Goal: Task Accomplishment & Management: Complete application form

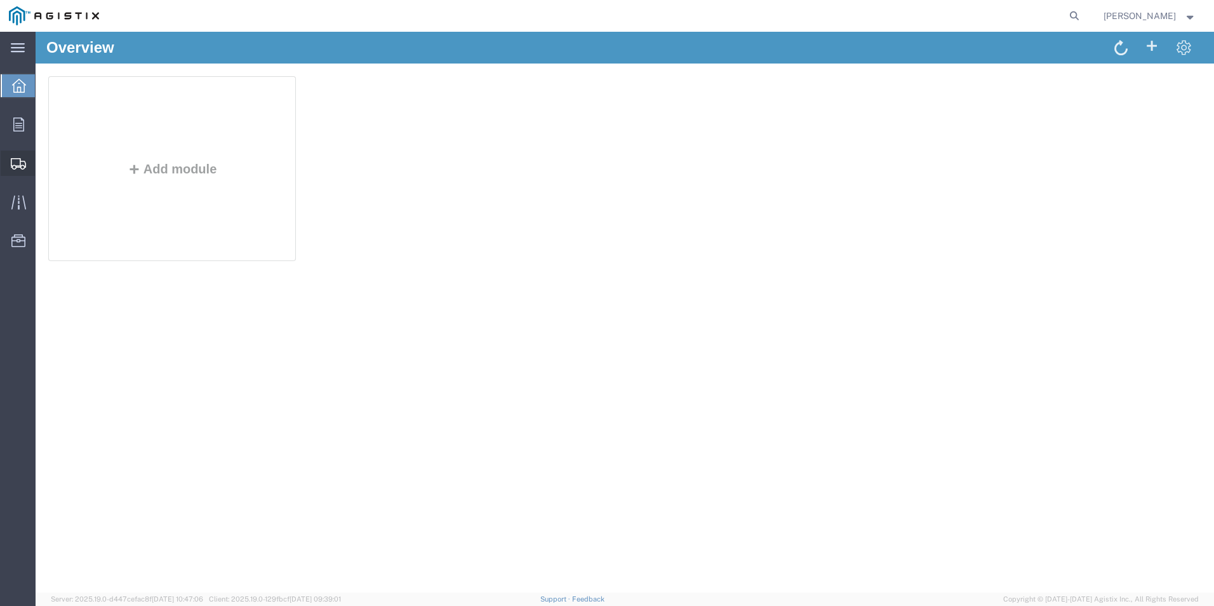
click at [0, 0] on span "Create Shipment" at bounding box center [0, 0] width 0 height 0
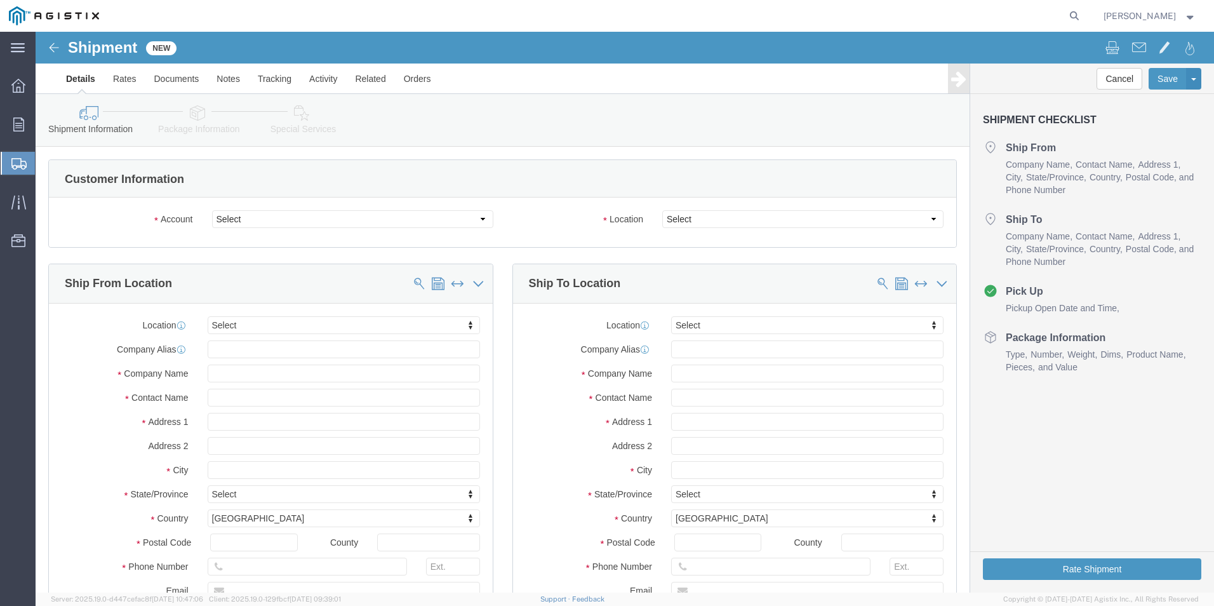
select select
click select "Select [PERSON_NAME] Manufacturing Co PG&E"
select select "9596"
click select "Select [PERSON_NAME] Manufacturing Co PG&E"
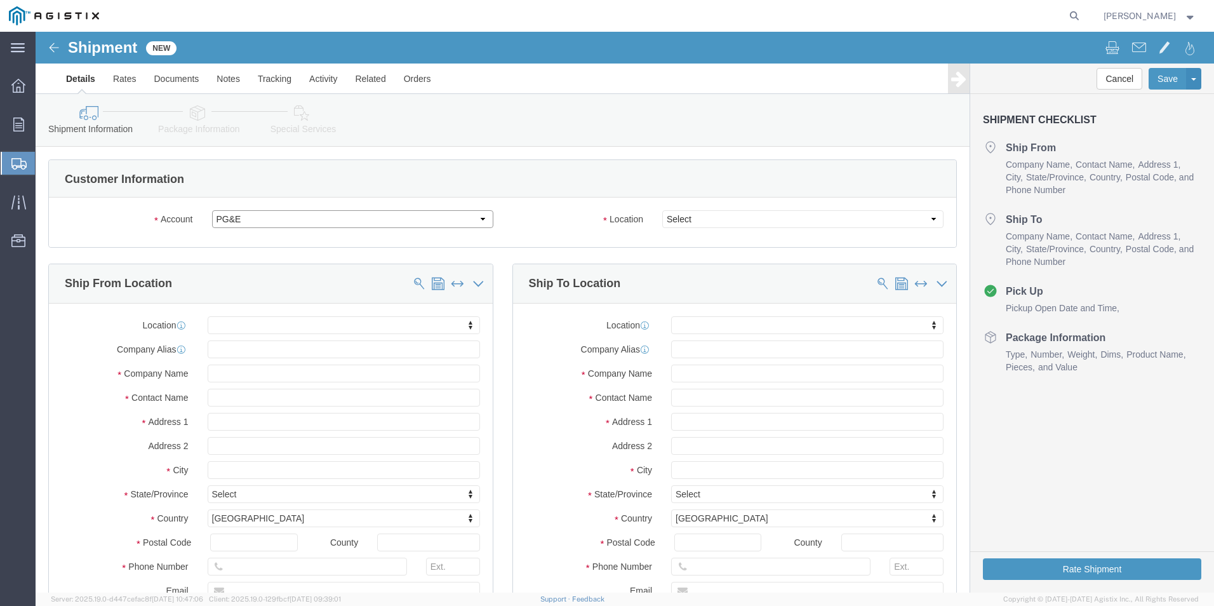
select select "PURCHORD"
select select
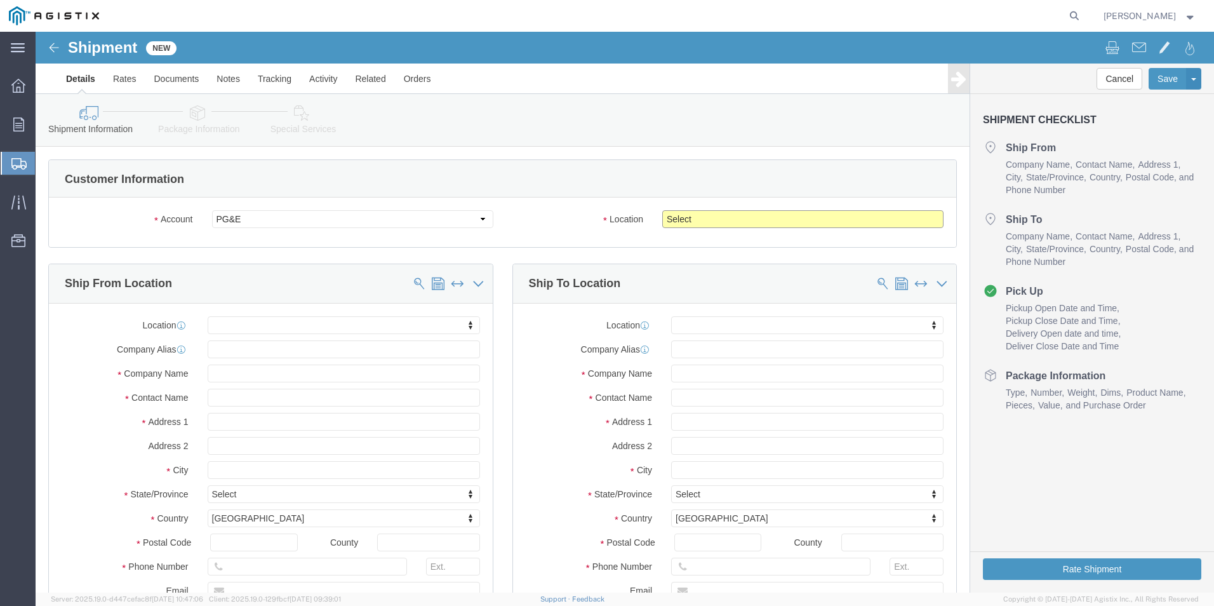
click select "Select All Others [GEOGRAPHIC_DATA] [GEOGRAPHIC_DATA] [GEOGRAPHIC_DATA] [GEOGRA…"
select select "19745"
click select "Select All Others [GEOGRAPHIC_DATA] [GEOGRAPHIC_DATA] [GEOGRAPHIC_DATA] [GEOGRA…"
click div "Account Select [PERSON_NAME] Manufacturing Co PG&E Location Select All Others […"
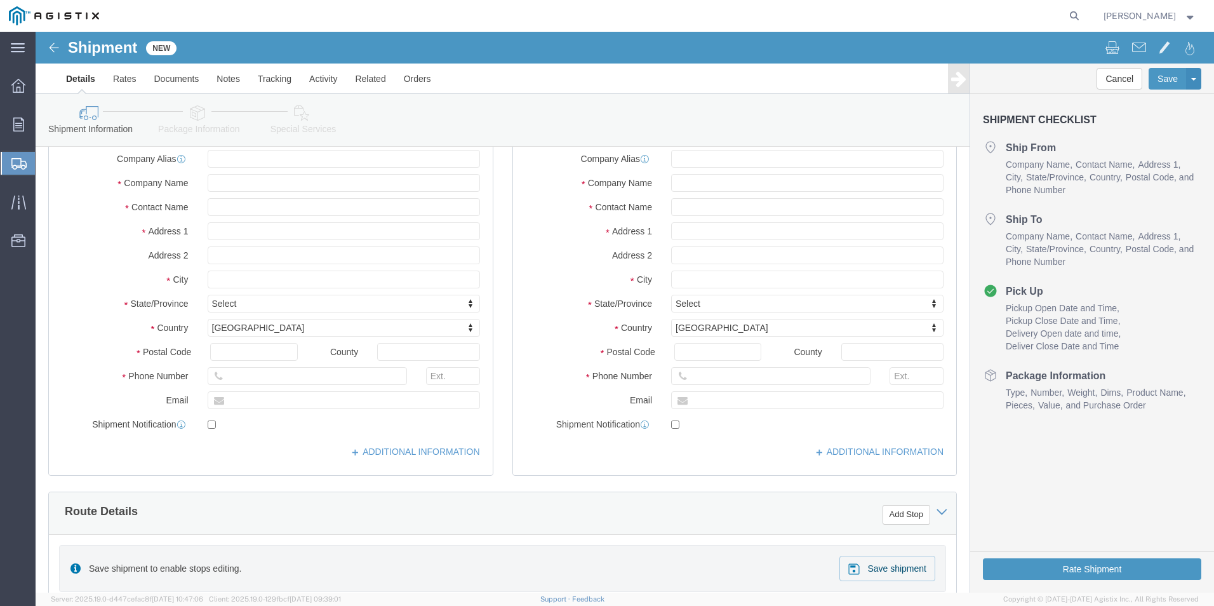
scroll to position [127, 0]
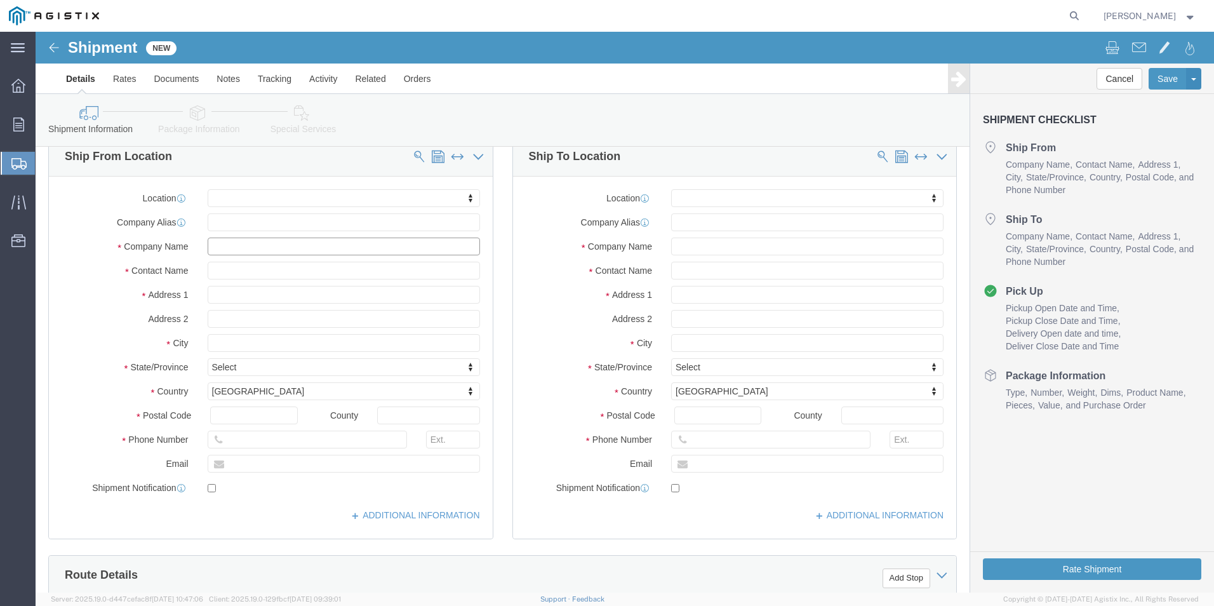
click input "text"
type input "LA"
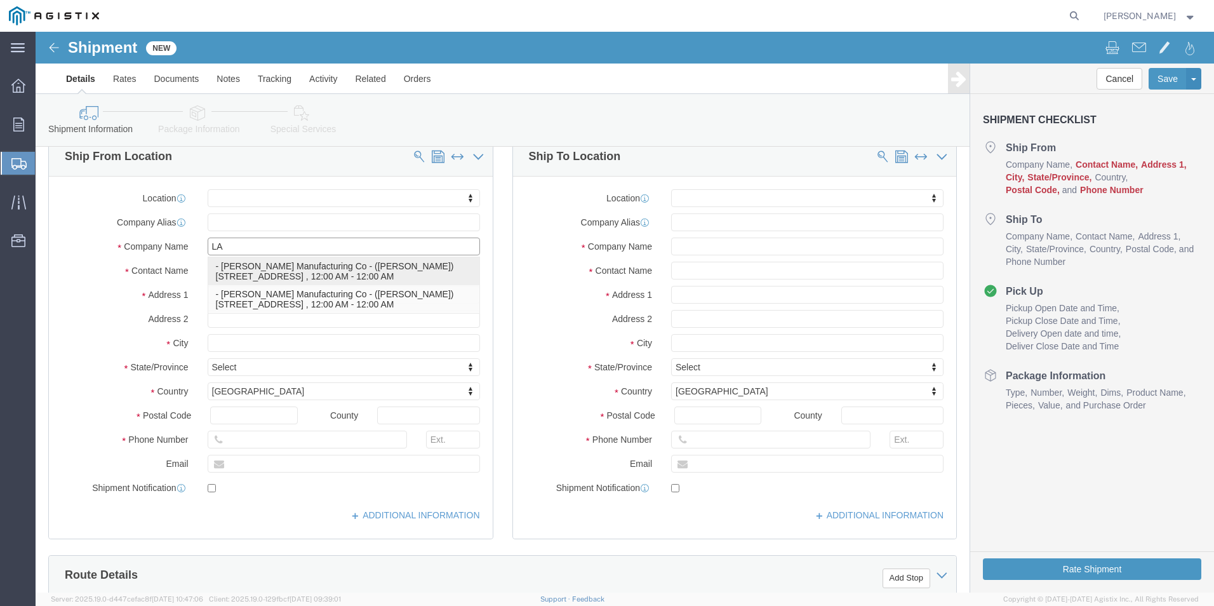
click p "- [PERSON_NAME] Manufacturing Co - ([PERSON_NAME]) [STREET_ADDRESS] , 12:00 AM …"
select select
type input "[STREET_ADDRESS]"
type input "60018"
type input "[US_STATE]"
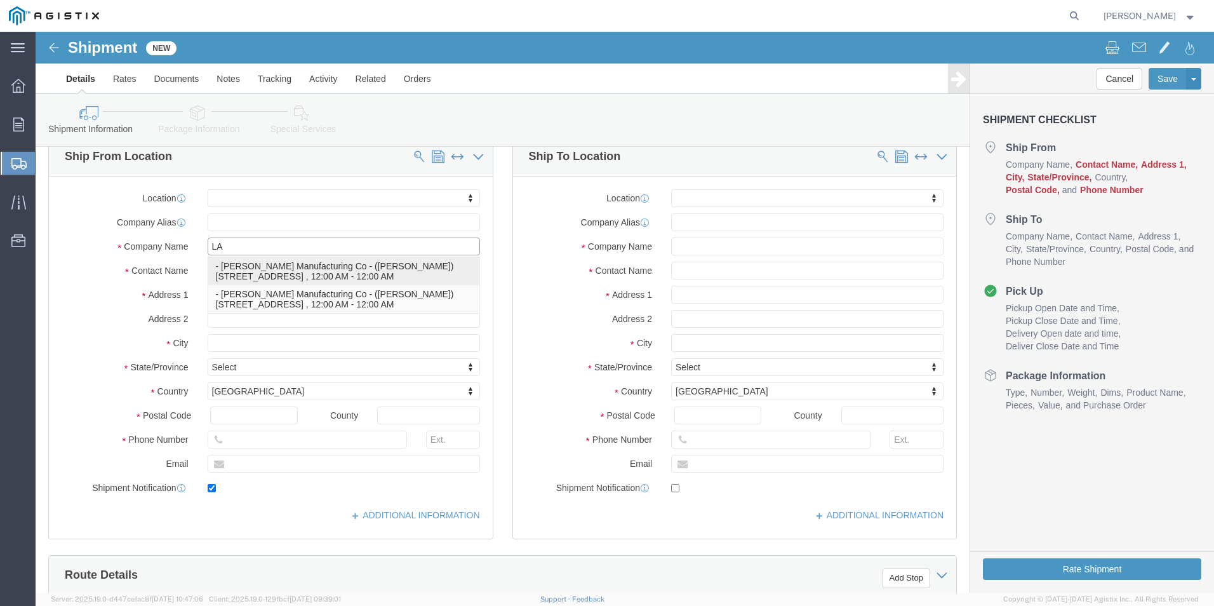
type input "[PHONE_NUMBER]"
type input "[EMAIL_ADDRESS][DOMAIN_NAME]"
checkbox input "true"
type input "[PERSON_NAME] Manufacturing Co"
type input "[PERSON_NAME]"
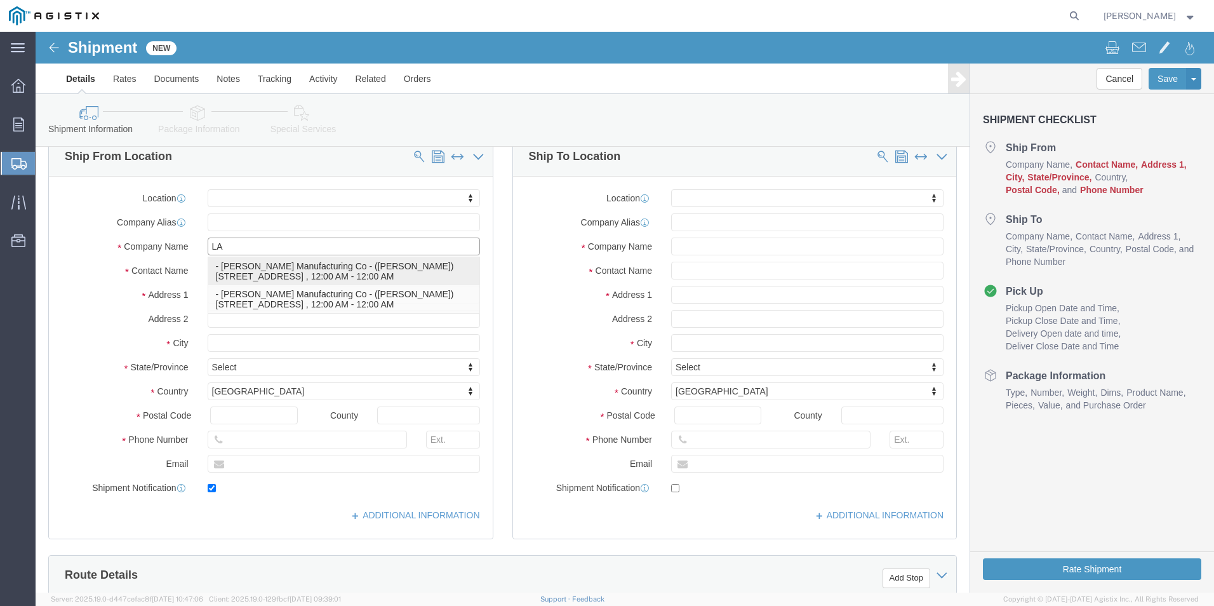
type input "Des Plaines"
select select "IL"
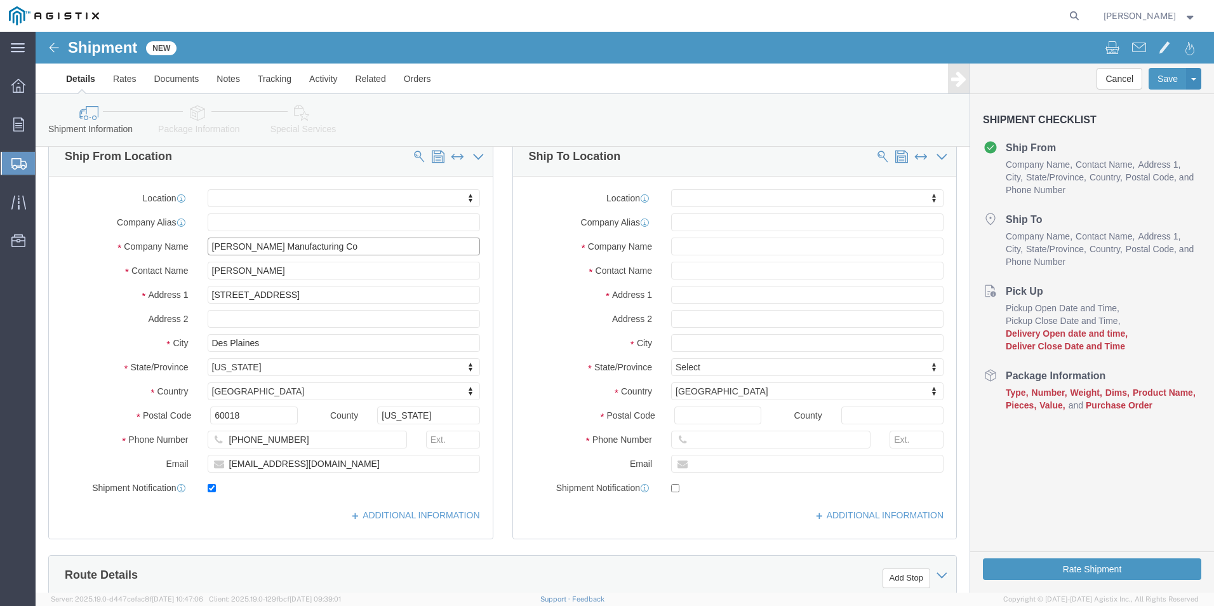
type input "[PERSON_NAME] Manufacturing Co"
click input "text"
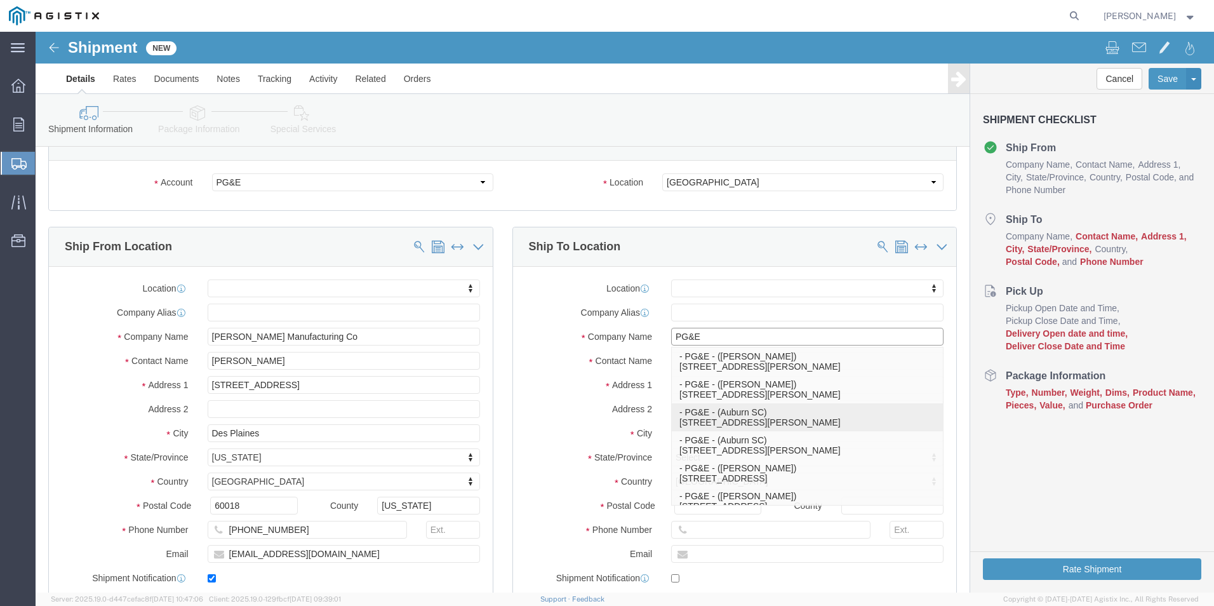
scroll to position [0, 0]
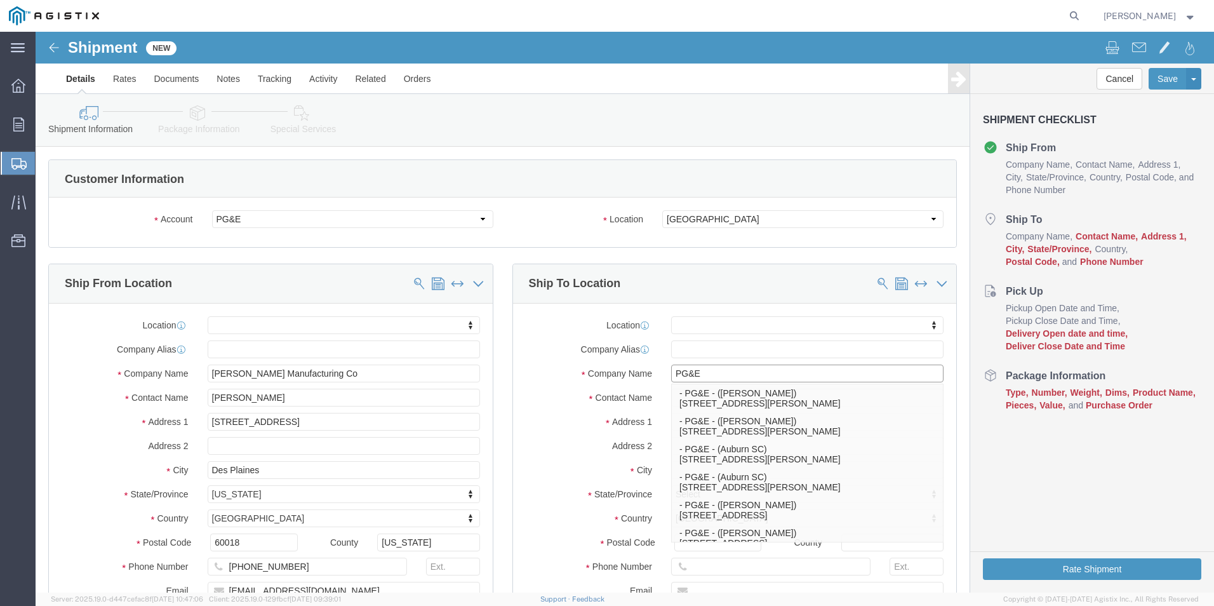
type input "PG&E"
click div "Location My Profile Location (OBSOLETE) [PERSON_NAME] SC - GC TRAILER (OBSOLETE…"
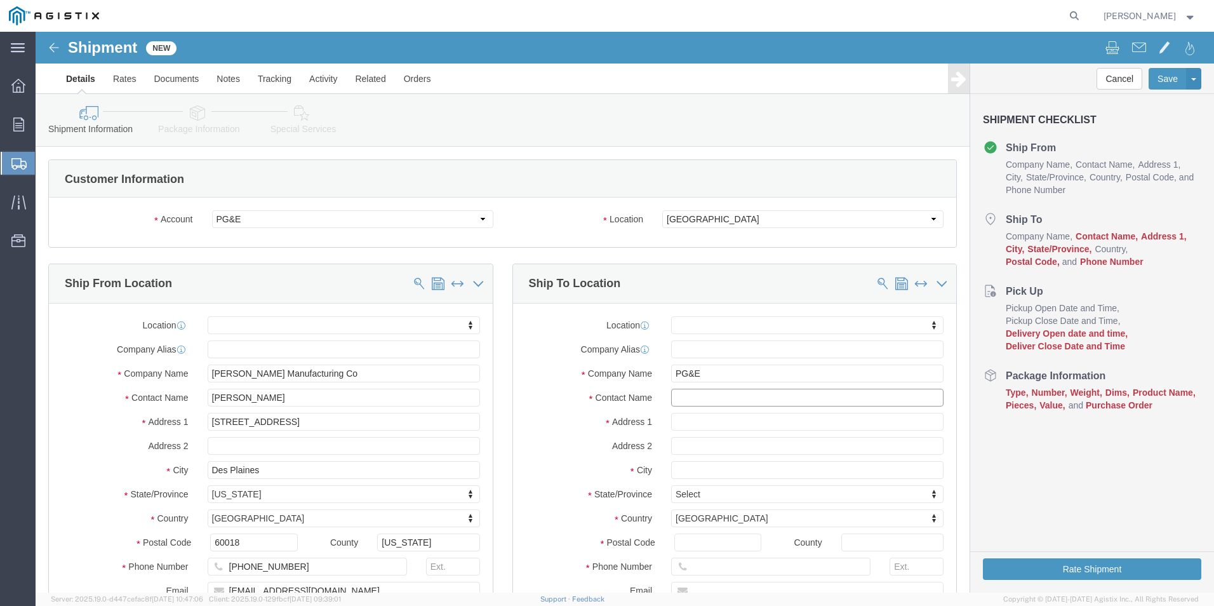
click input "text"
type input "[PERSON_NAME]"
drag, startPoint x: 647, startPoint y: 401, endPoint x: 649, endPoint y: 392, distance: 9.7
click div "Location My Profile Location (OBSOLETE) [PERSON_NAME] SC - GC TRAILER (OBSOLETE…"
drag, startPoint x: 649, startPoint y: 392, endPoint x: 634, endPoint y: 385, distance: 16.5
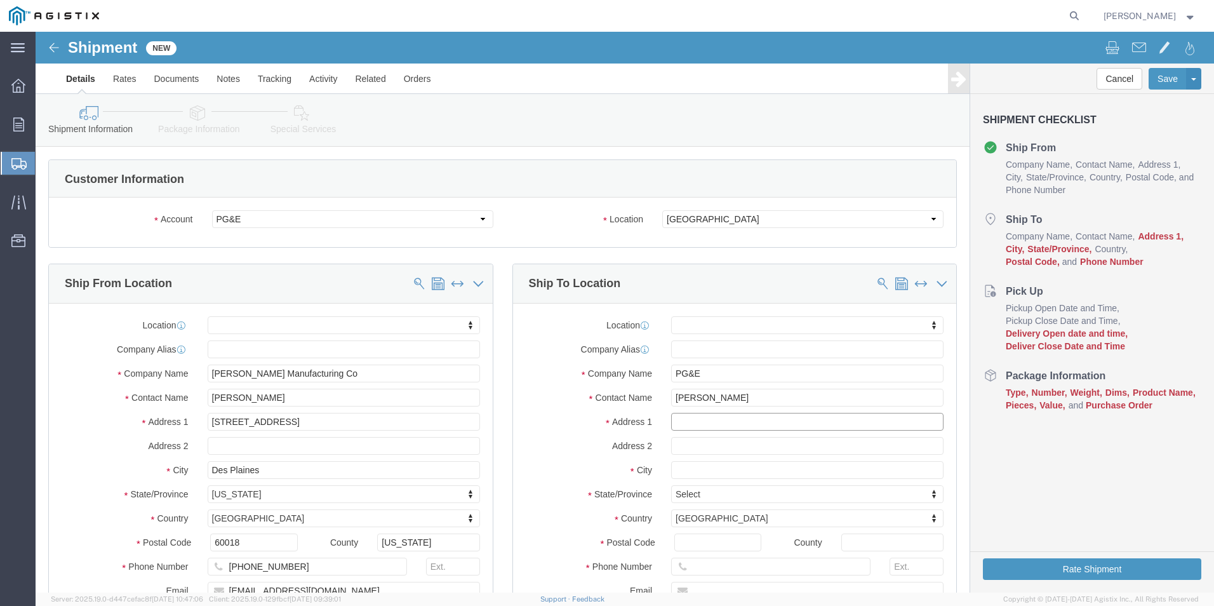
click input "text"
type input "2141 [GEOGRAPHIC_DATA]"
select select
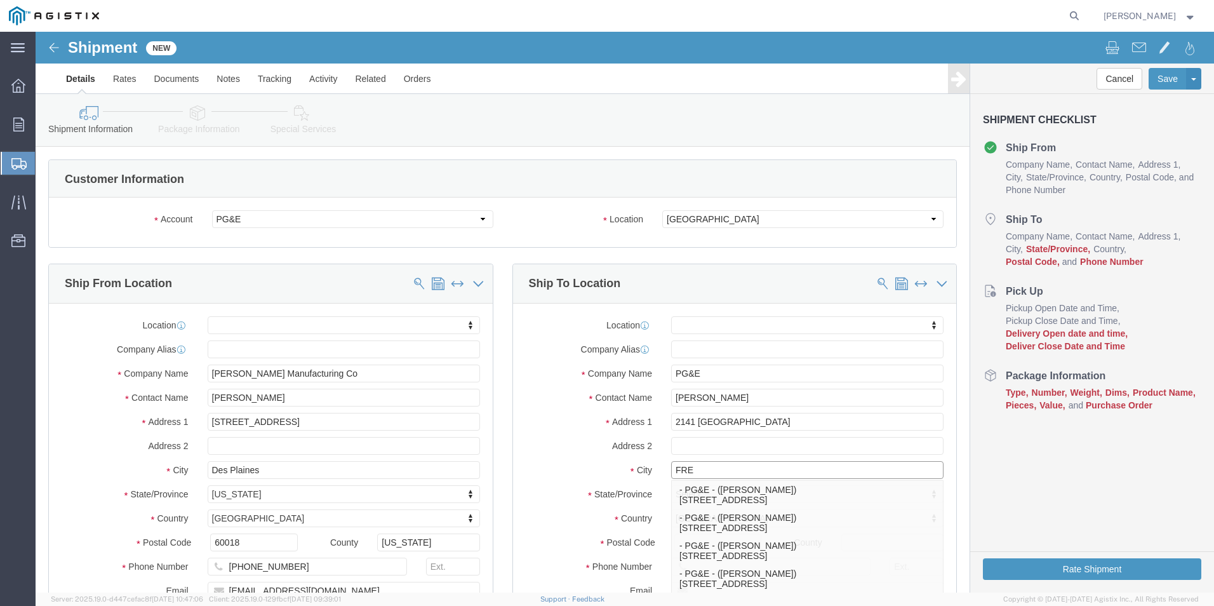
type input "FR"
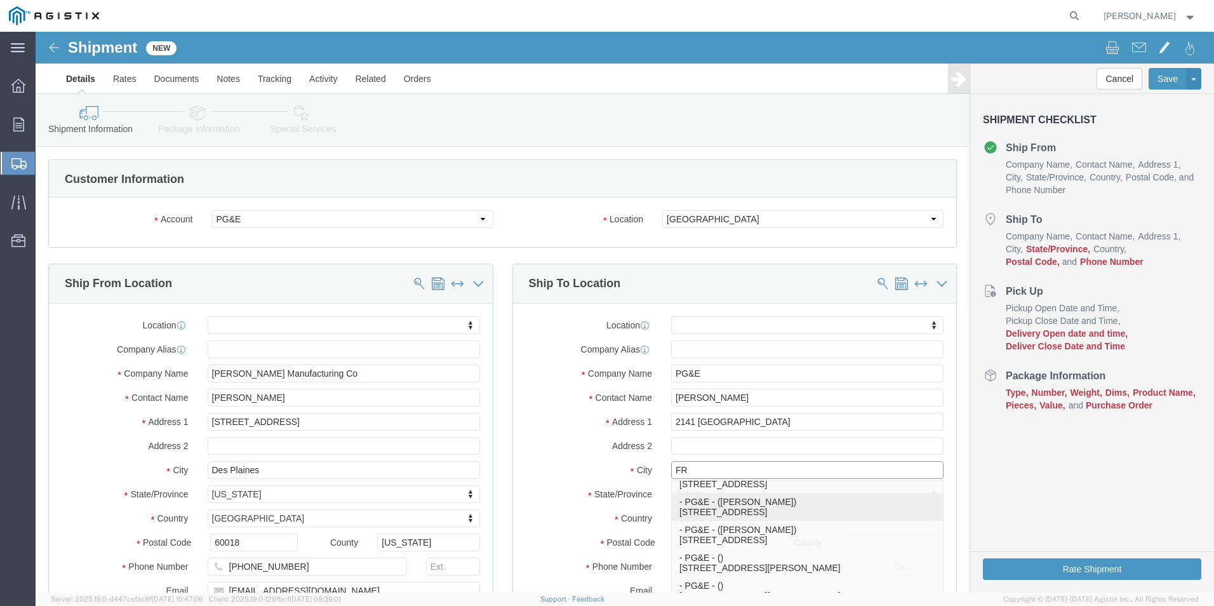
scroll to position [127, 0]
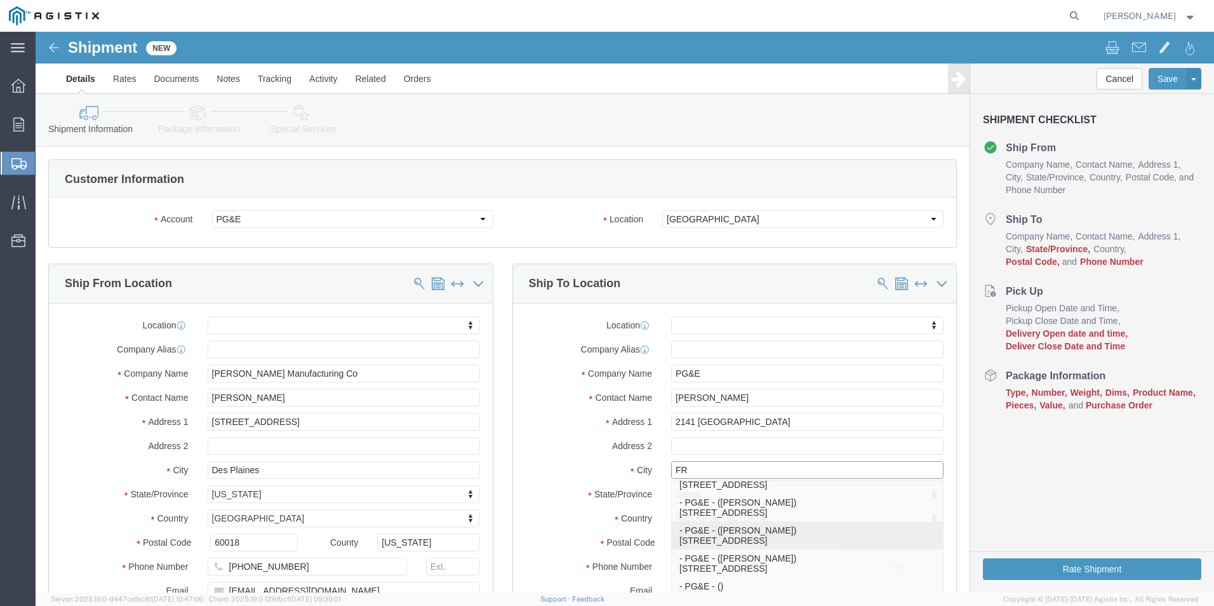
click p "- PG&E - ([PERSON_NAME]) [STREET_ADDRESS]"
select select
type input "2221 S Orange"
type input "93725"
type input "PG&E"
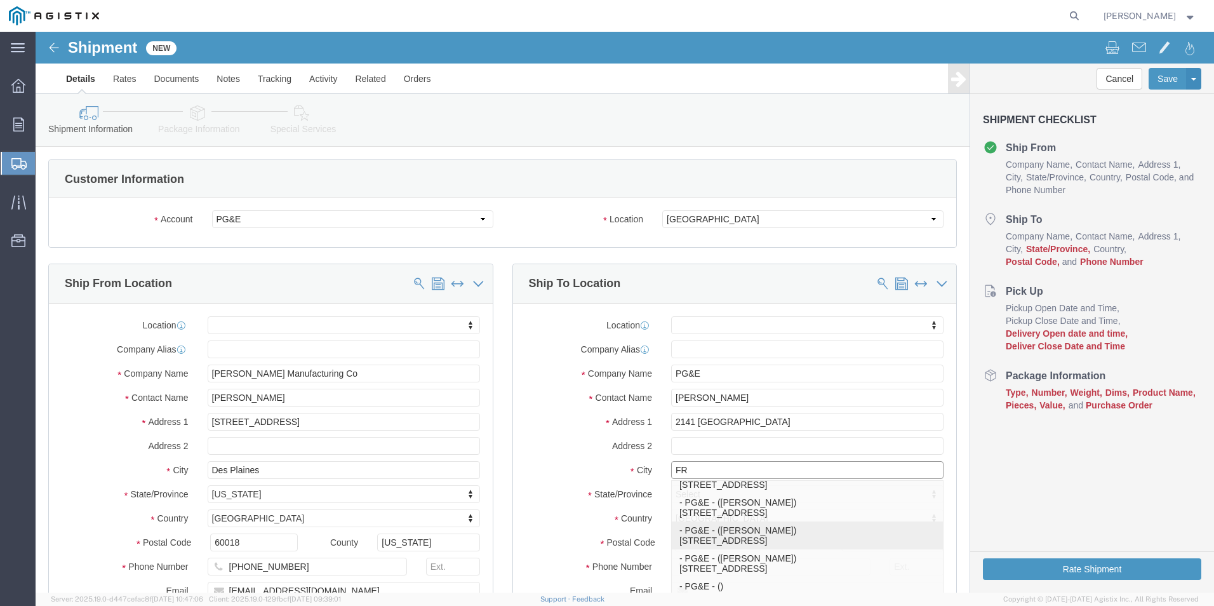
type input "[PERSON_NAME]"
type input "[GEOGRAPHIC_DATA]"
select select "CA"
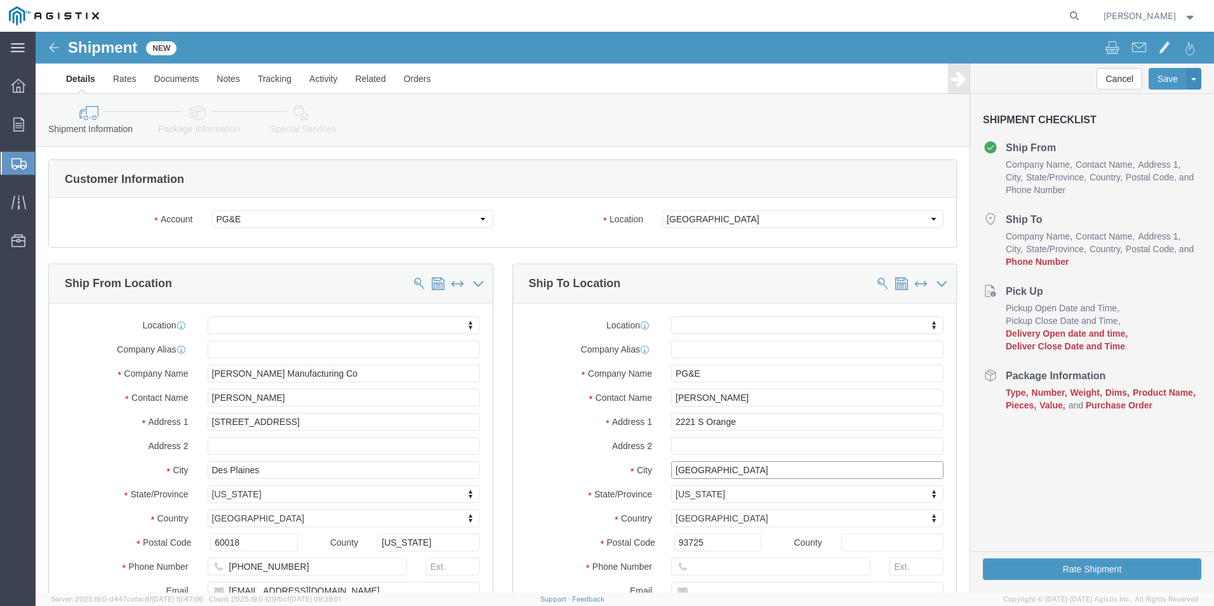
type input "[GEOGRAPHIC_DATA]"
select select
drag, startPoint x: 650, startPoint y: 389, endPoint x: 676, endPoint y: 401, distance: 28.4
click input "2221 S Orange"
click input "2141 S Orange"
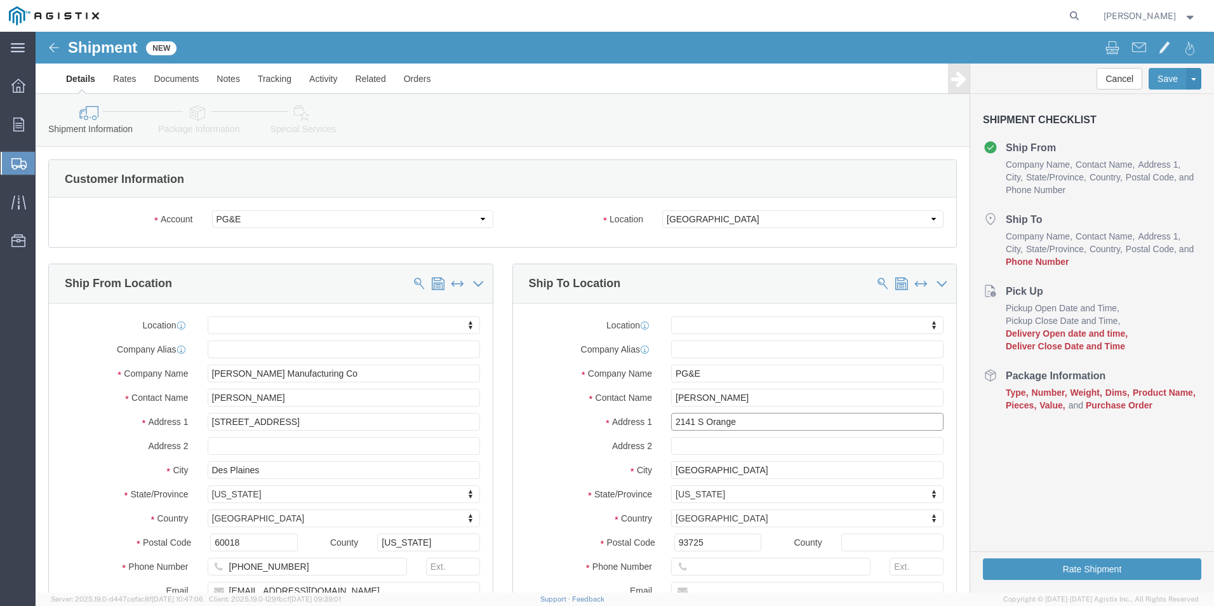
type input "2141 S Orange"
select select
drag, startPoint x: 718, startPoint y: 368, endPoint x: 487, endPoint y: 368, distance: 231.1
click div "Contact Name [PERSON_NAME] [PERSON_NAME]"
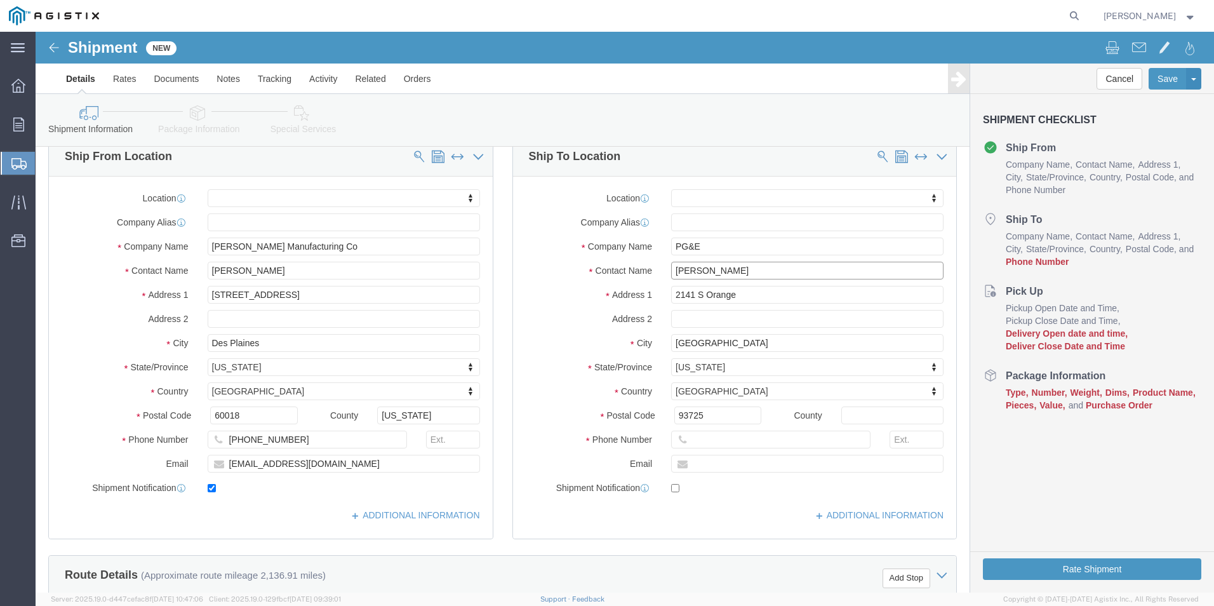
scroll to position [190, 0]
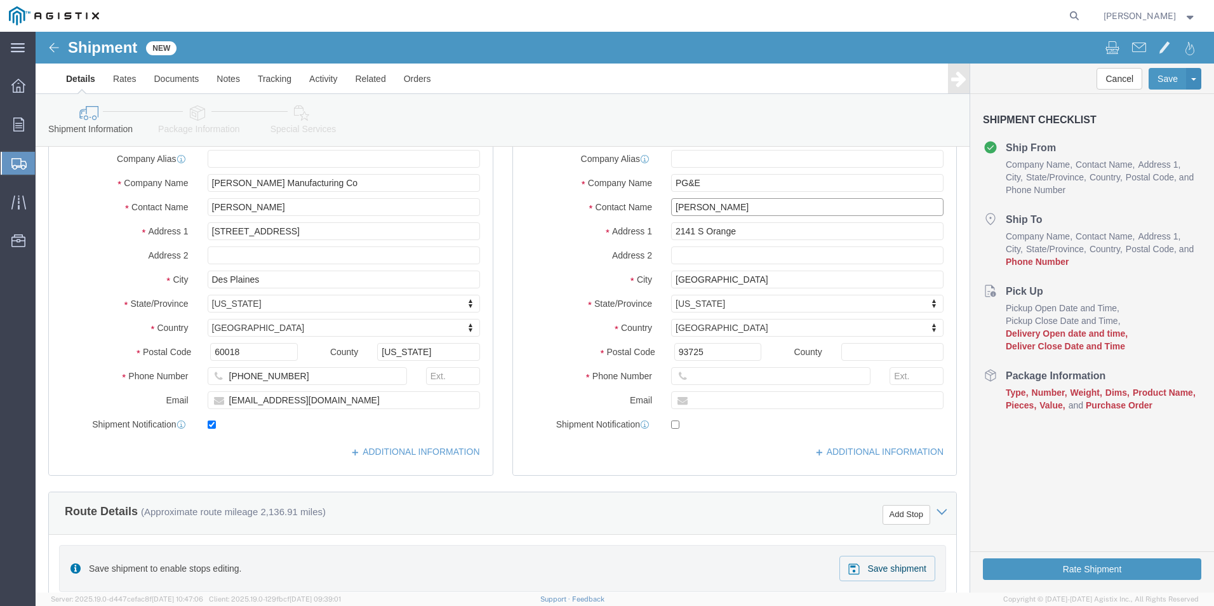
type input "[PERSON_NAME]"
click input "text"
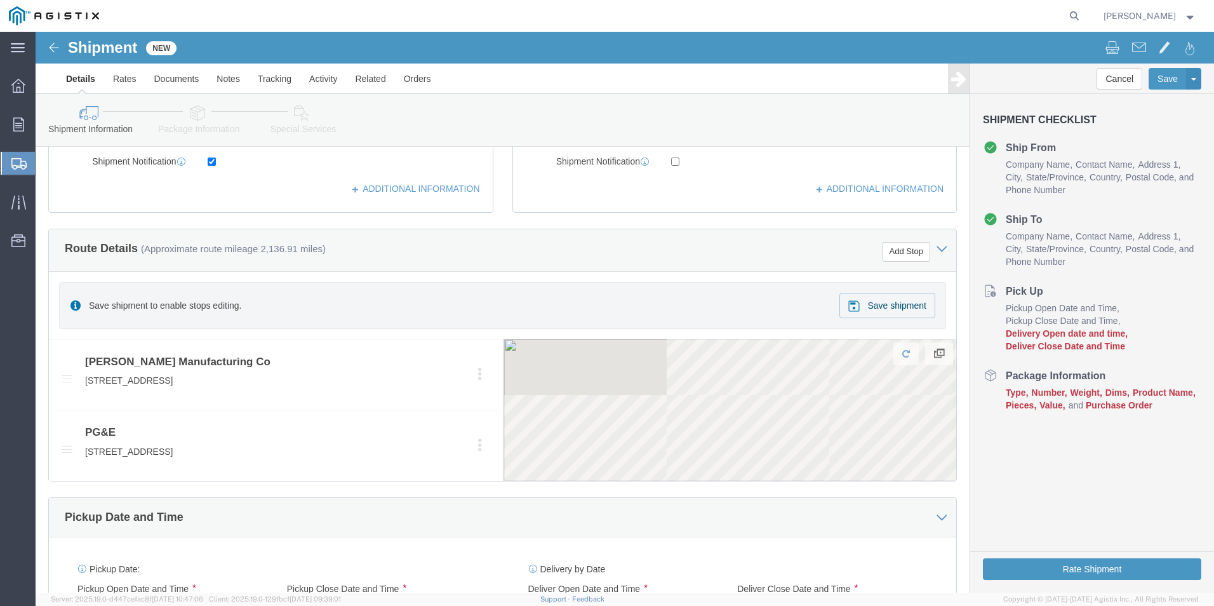
type input "[PHONE_NUMBER]"
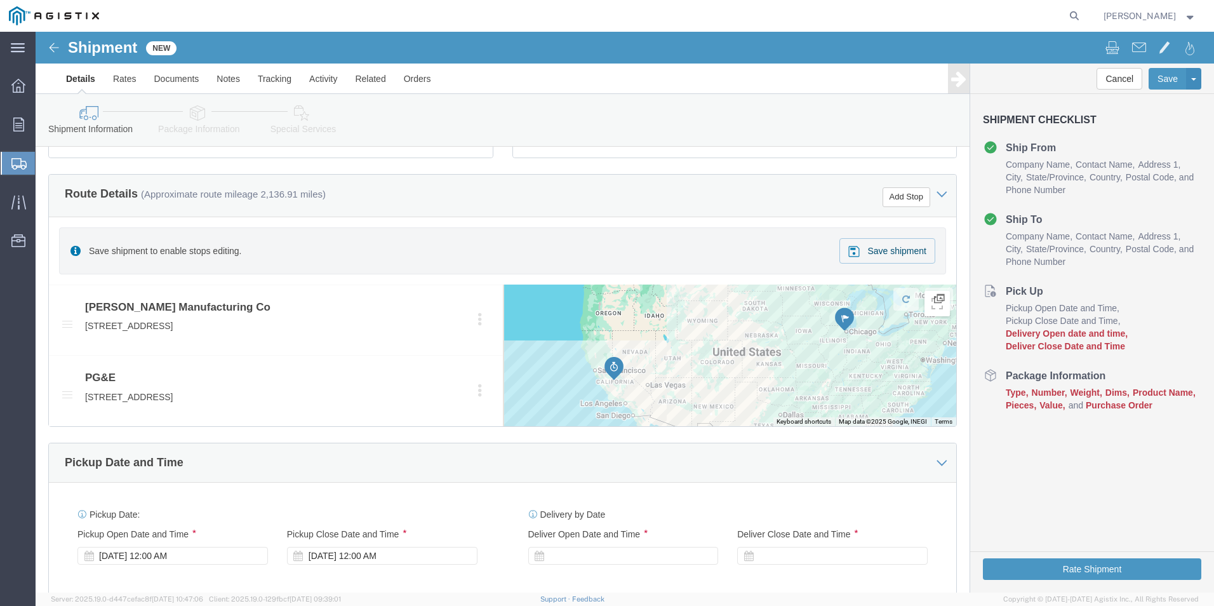
scroll to position [698, 0]
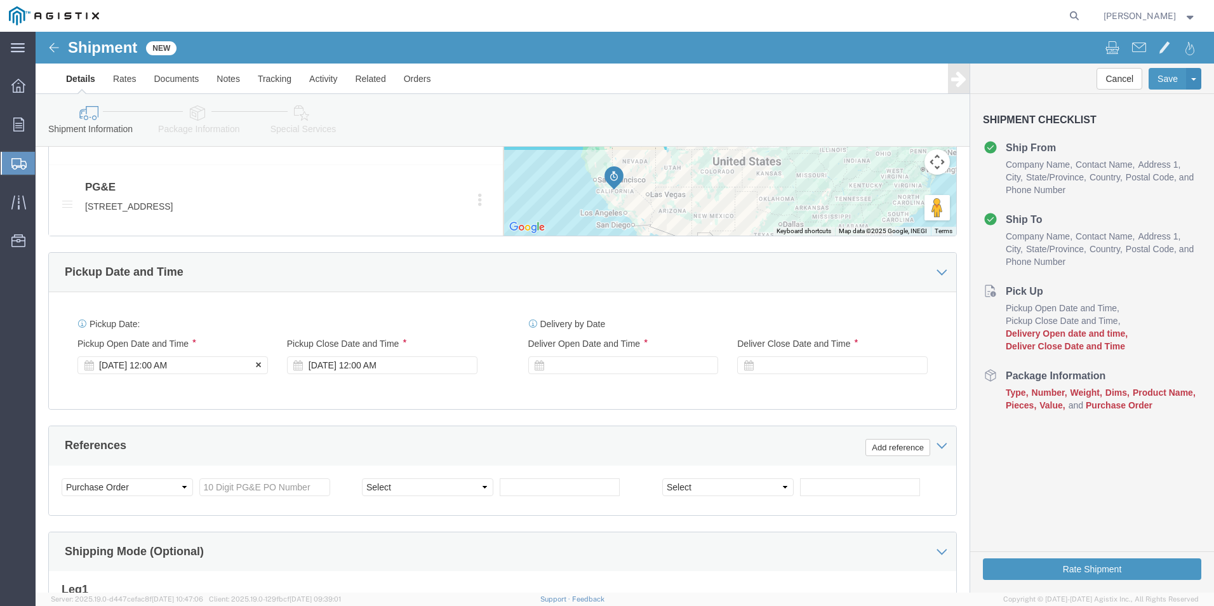
click div "[DATE] 12:00 AM"
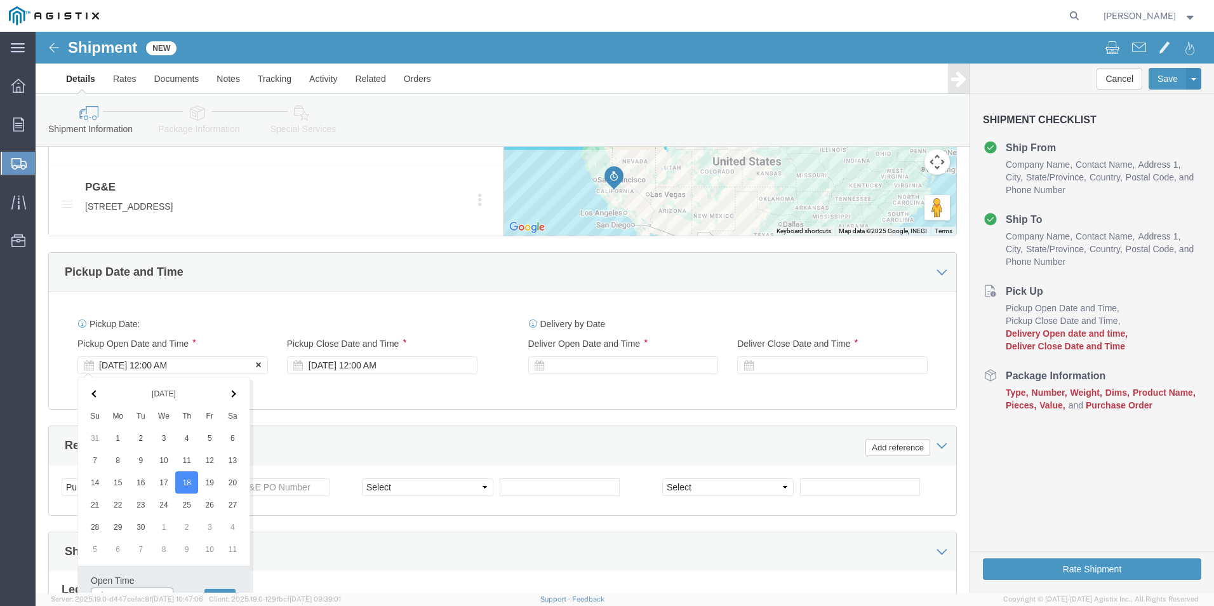
scroll to position [711, 0]
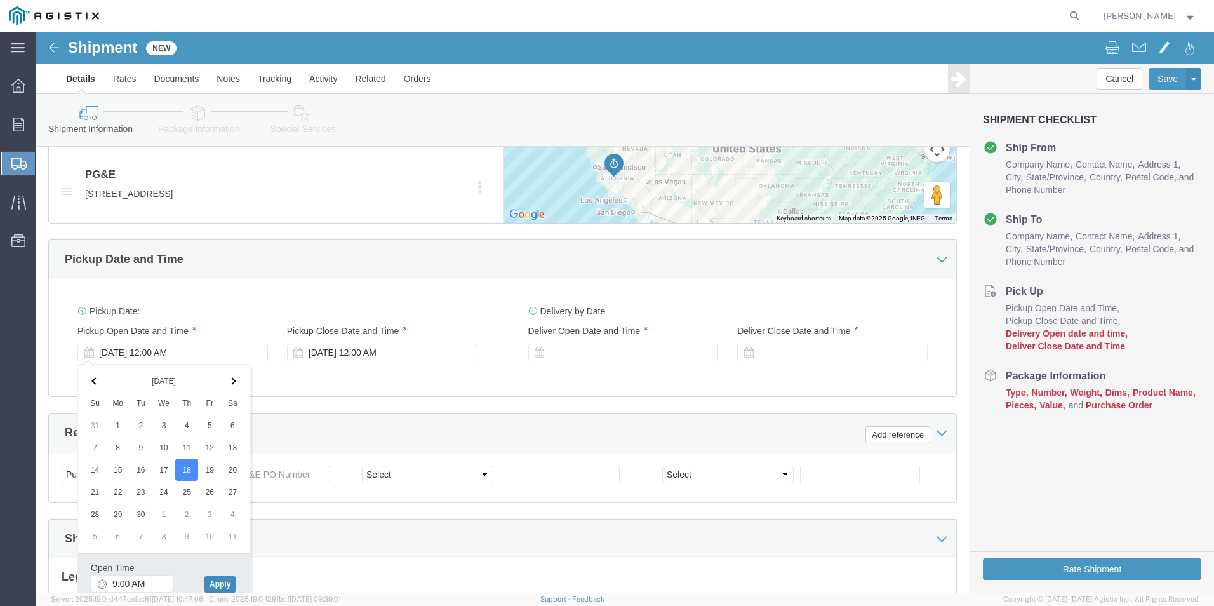
drag, startPoint x: 172, startPoint y: 552, endPoint x: 175, endPoint y: 523, distance: 28.7
click button "Apply"
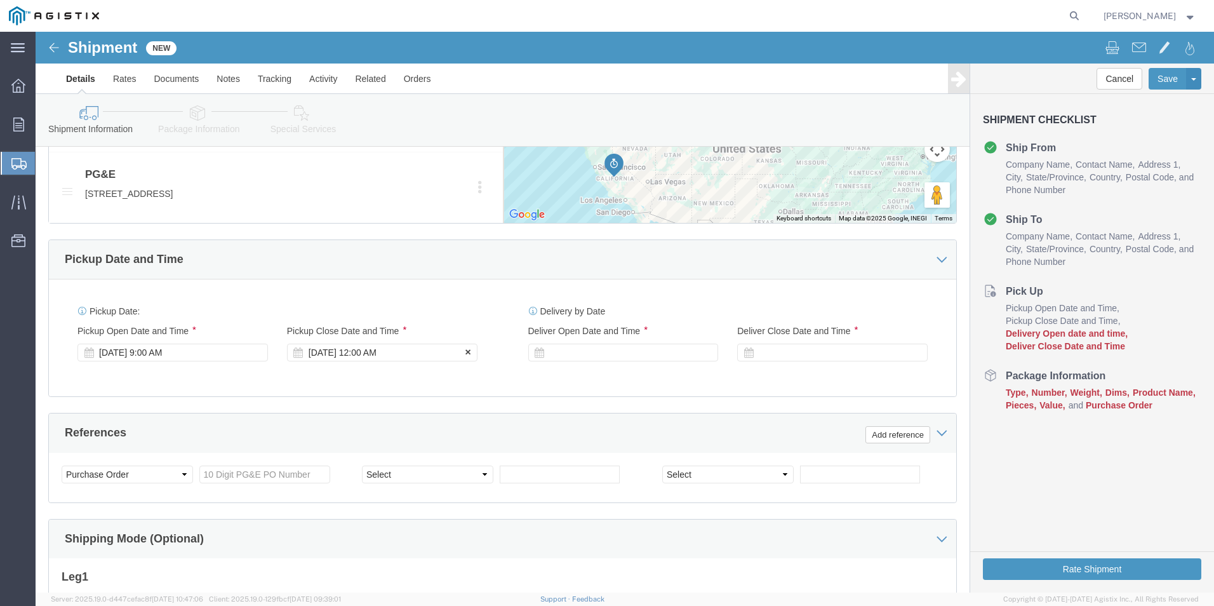
click div "[DATE] 12:00 AM"
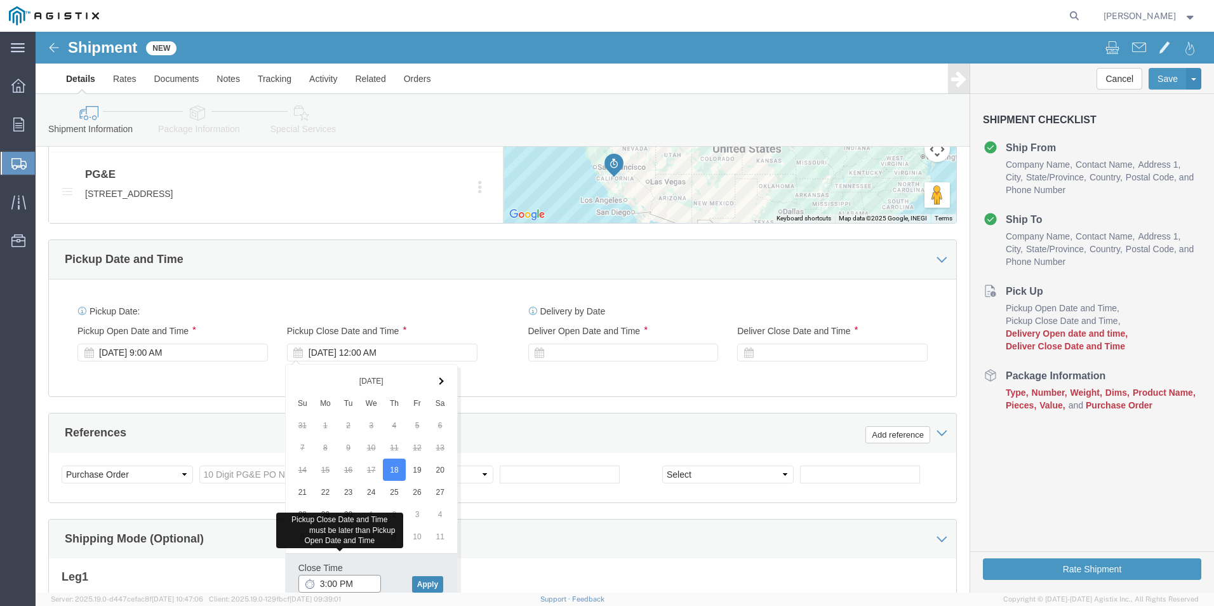
type input "3:00 PM"
click button "Apply"
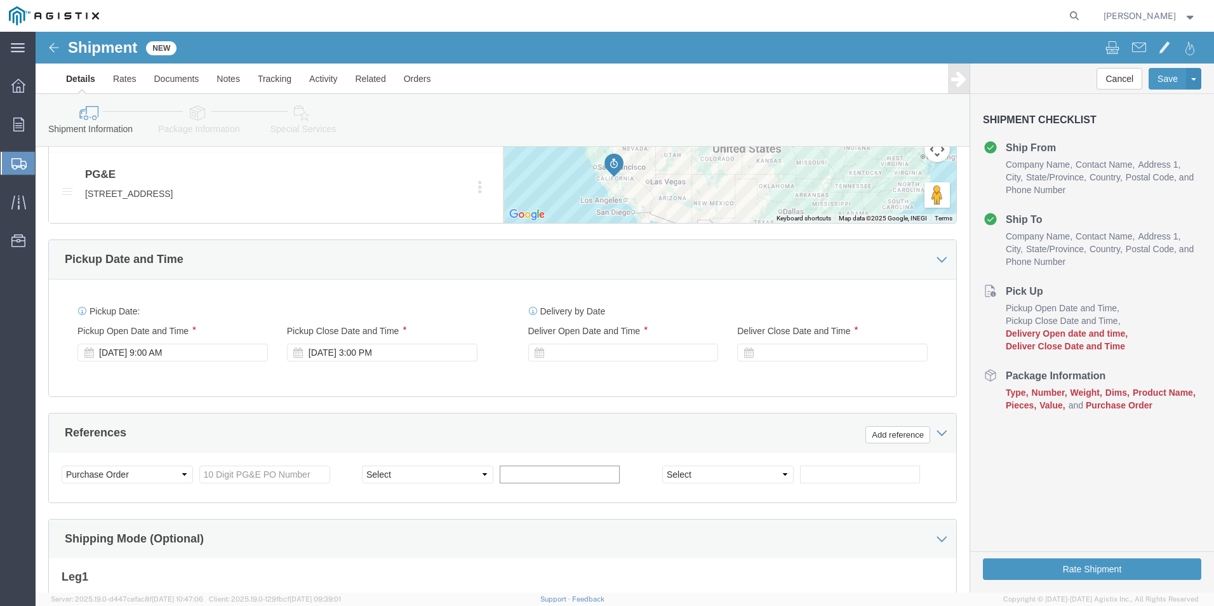
click input "text"
click select "Select Account Type Activity ID Airline Appointment Number ASN Batch Request # …"
click div "References Add reference"
click div
type input "8:00 AM"
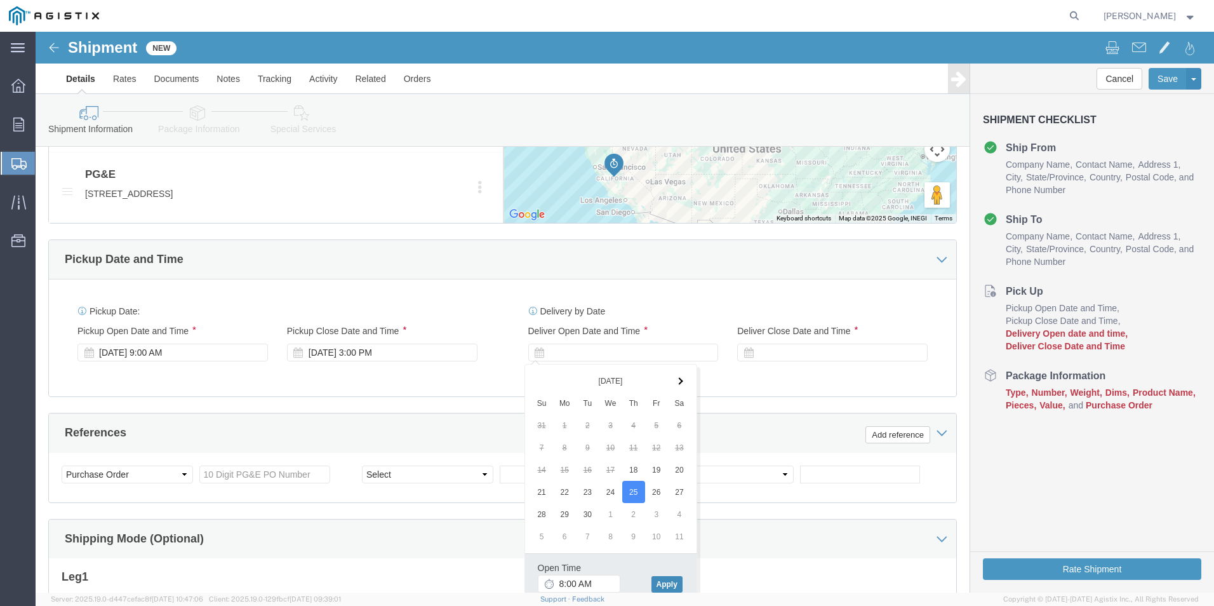
click button "Apply"
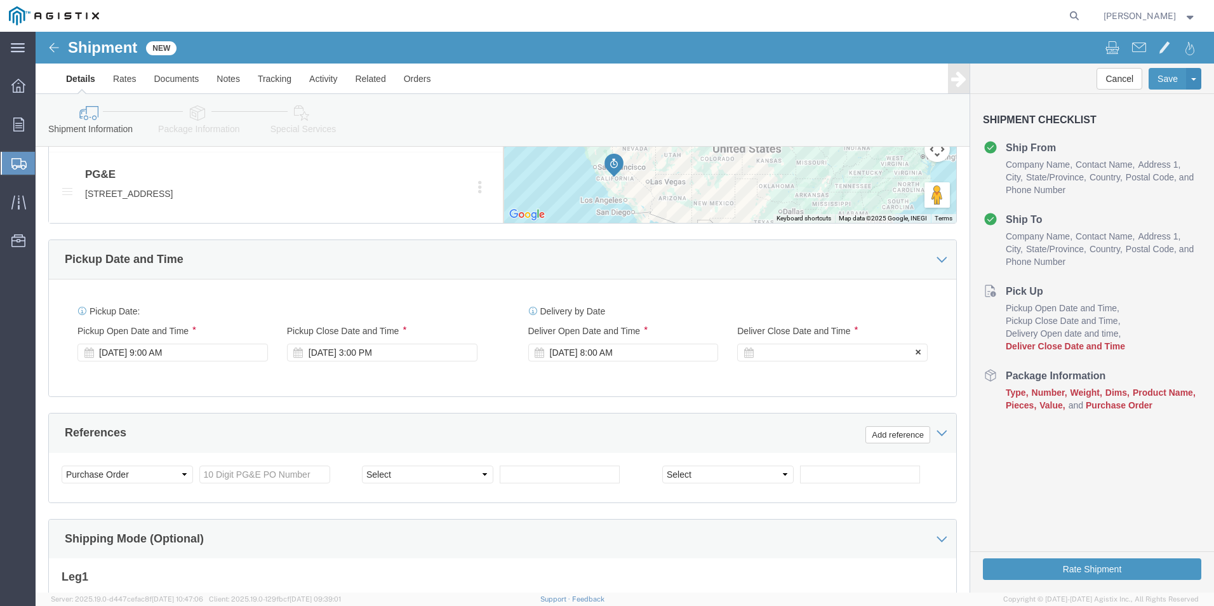
click div
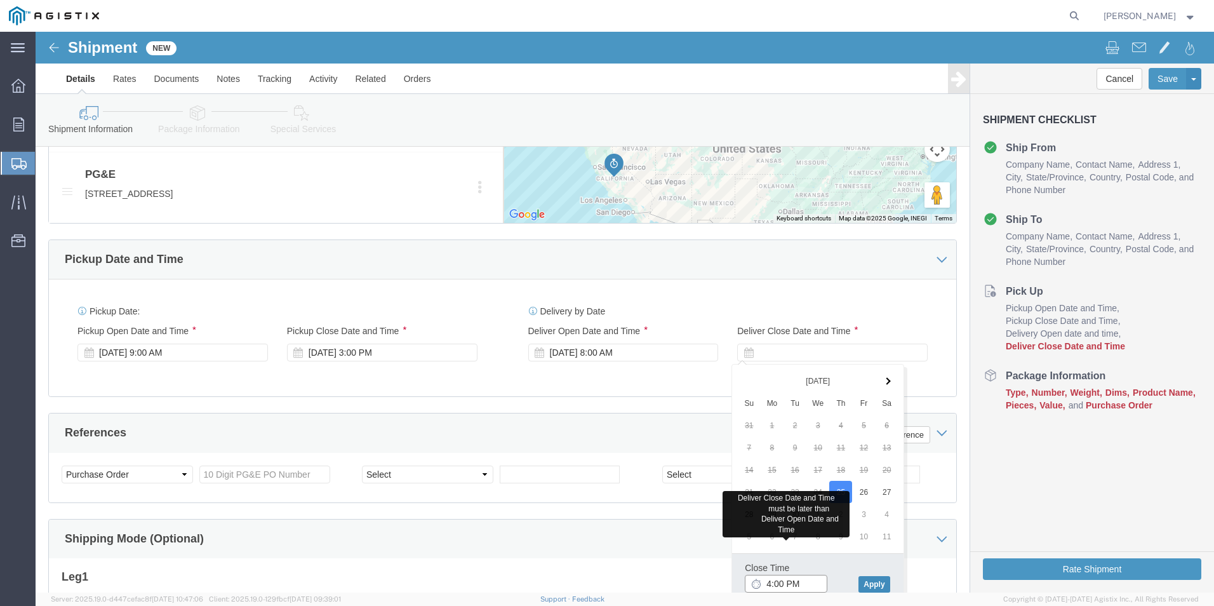
type input "4:00 PM"
click button "Apply"
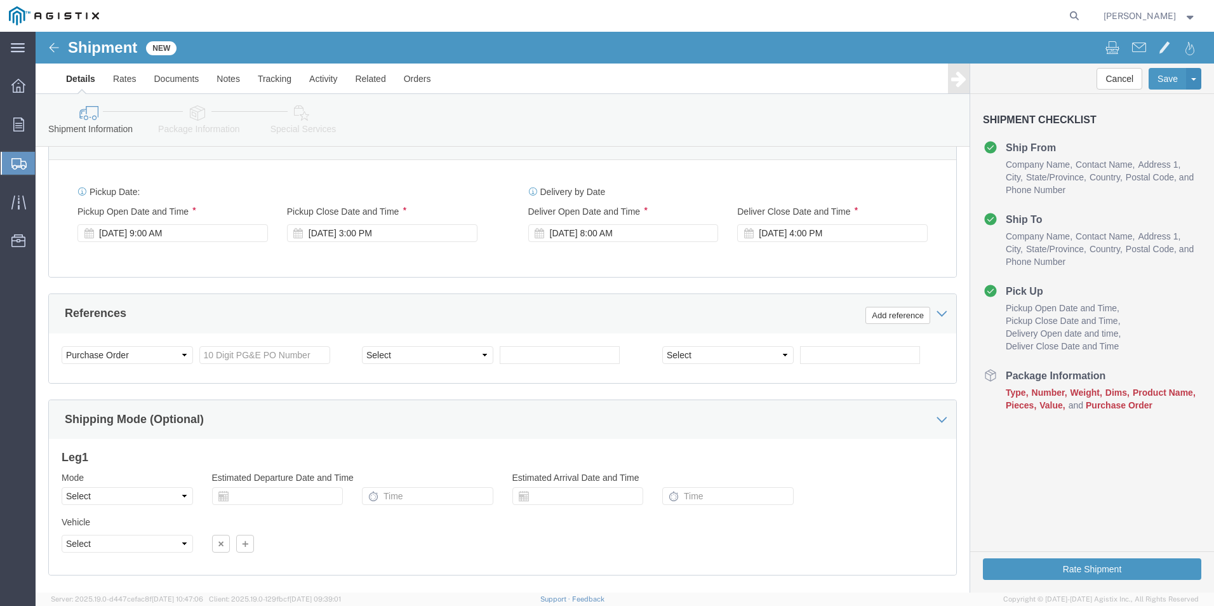
scroll to position [838, 0]
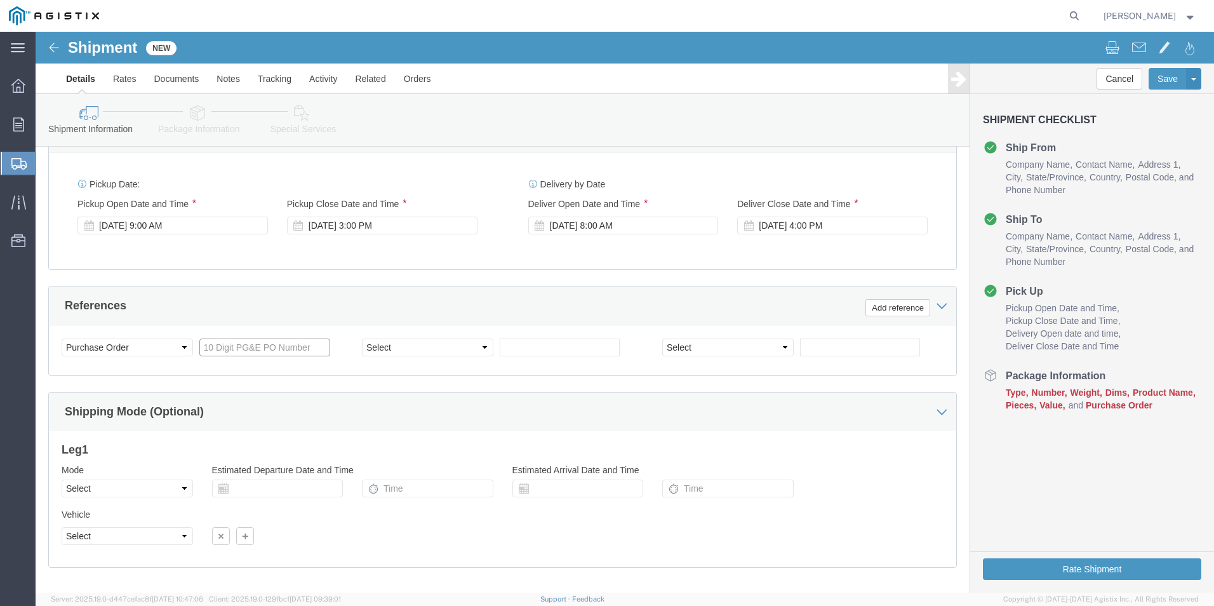
click input "text"
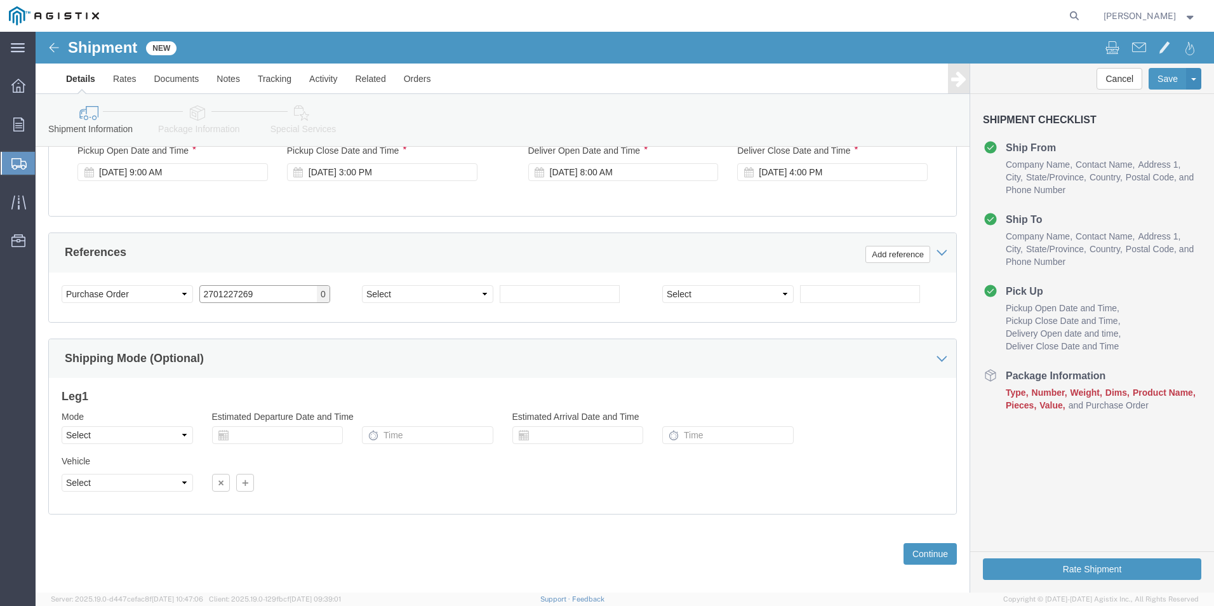
scroll to position [902, 0]
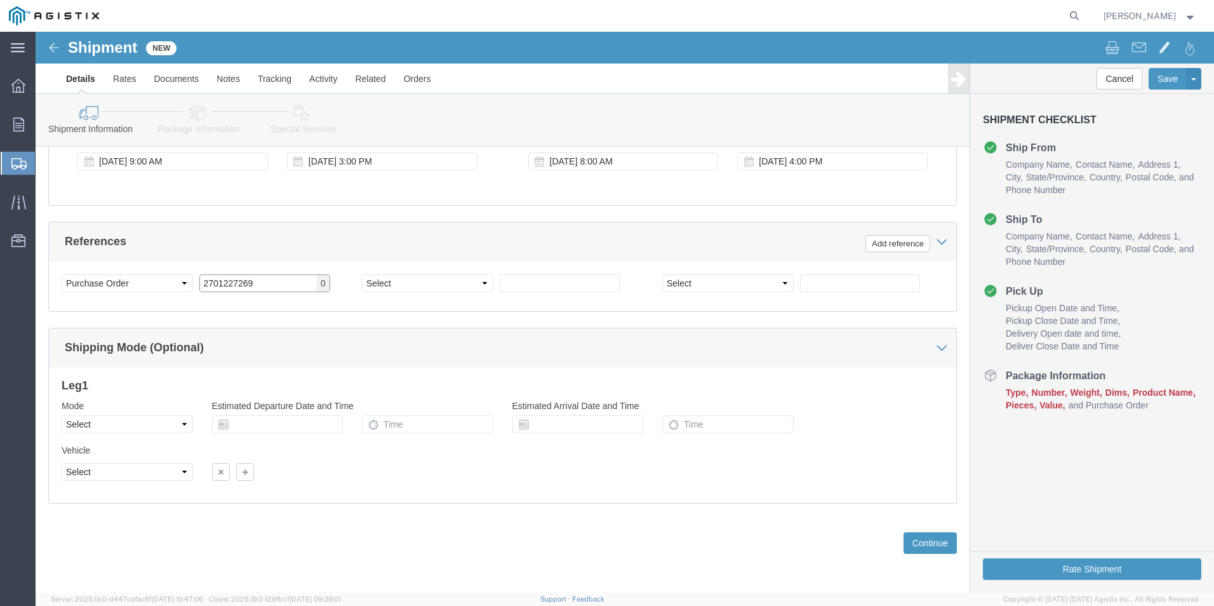
type input "2701227269"
click select "Select Air Less than Truckload Multi-Leg Ocean Freight Rail Small Parcel Truckl…"
select select "LTL"
click select "Select Air Less than Truckload Multi-Leg Ocean Freight Rail Small Parcel Truckl…"
click select "Select Straight Truck"
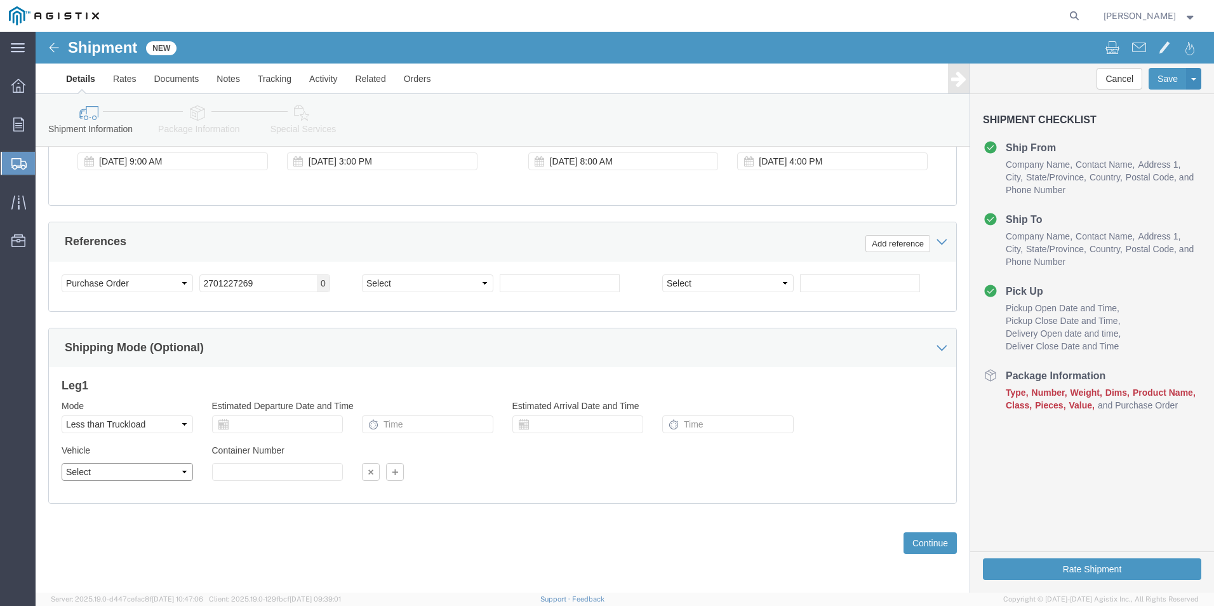
select select "STTR"
click select "Select Straight Truck"
click input "text"
type input "1"
click div "Previous Continue"
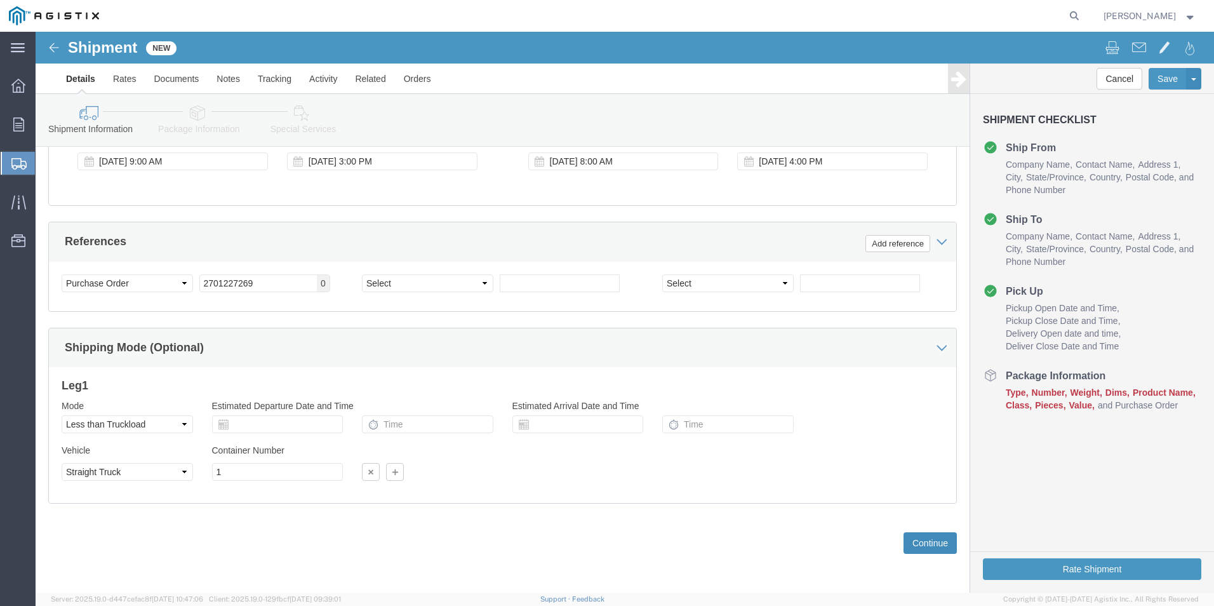
click button "Continue"
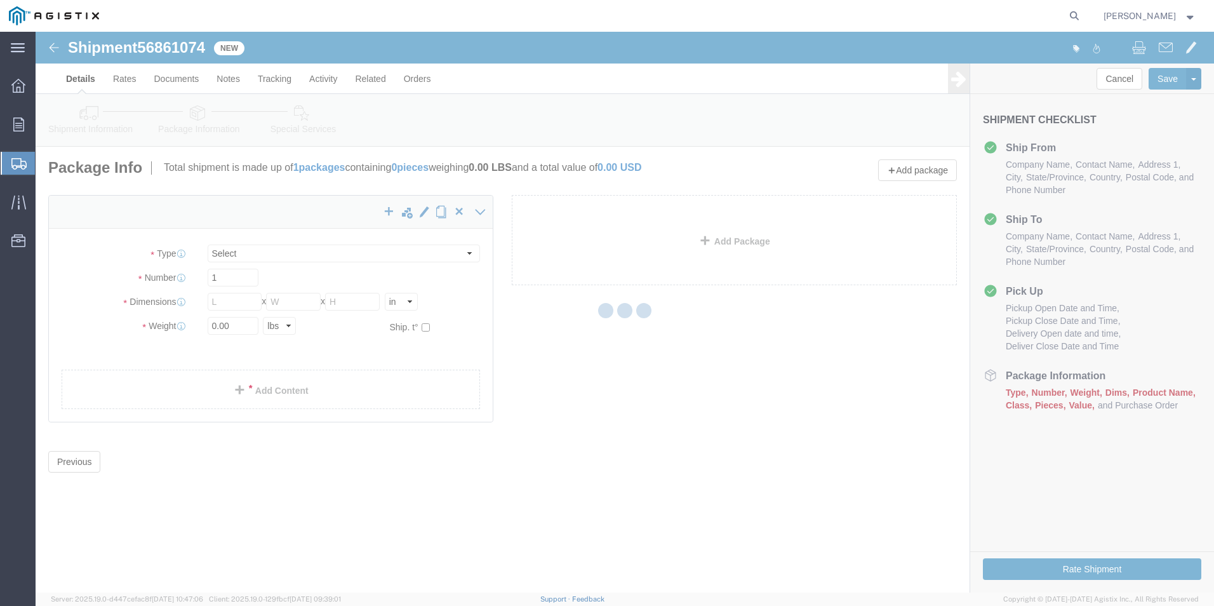
select select "CBOX"
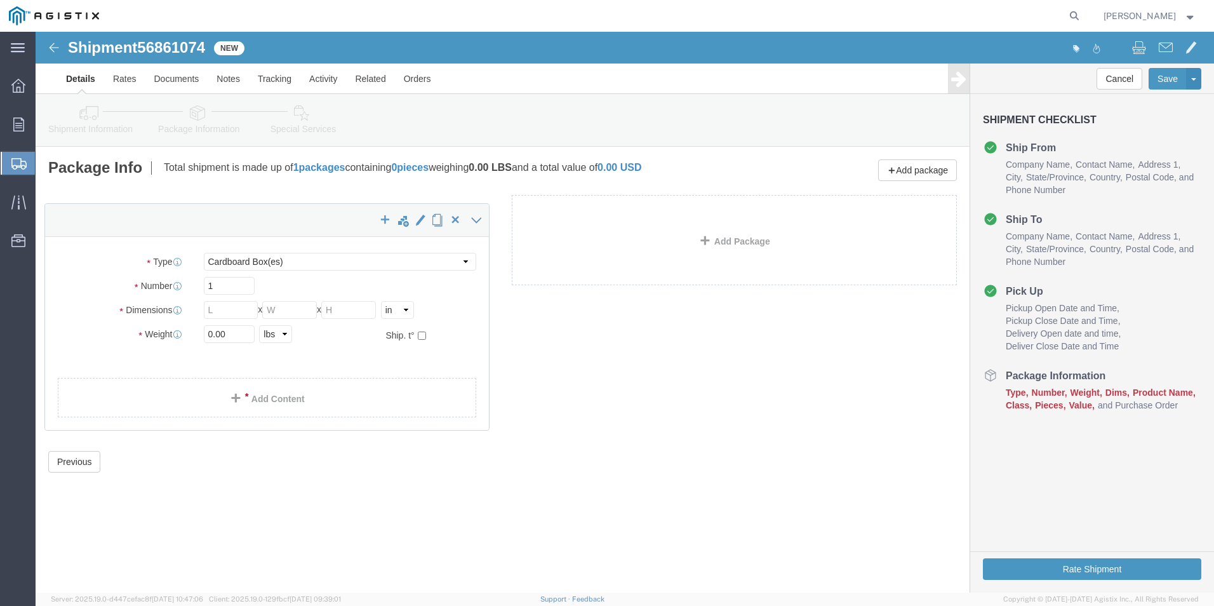
click div "x Package Type Select Bulk Bundle(s) Cardboard Box(es) Carton(s) Crate(s) Drum(…"
click input "text"
type input "36"
type input "25"
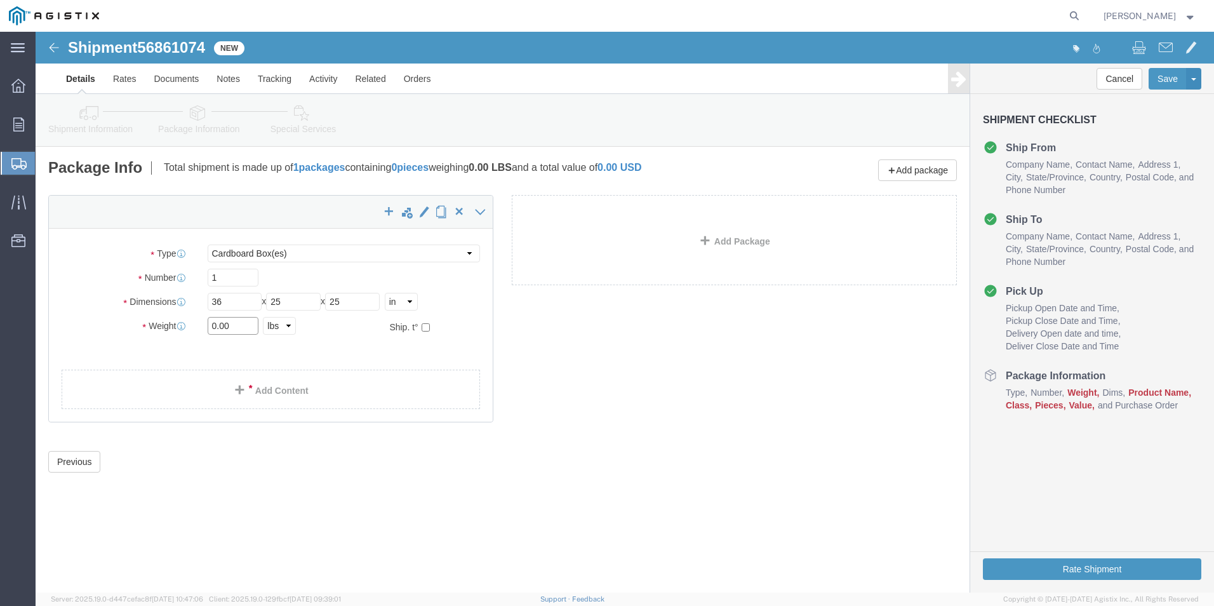
drag, startPoint x: 206, startPoint y: 294, endPoint x: 144, endPoint y: 293, distance: 62.2
click div "Weight 0.00 Select kgs lbs Ship. t°"
type input "150"
click span
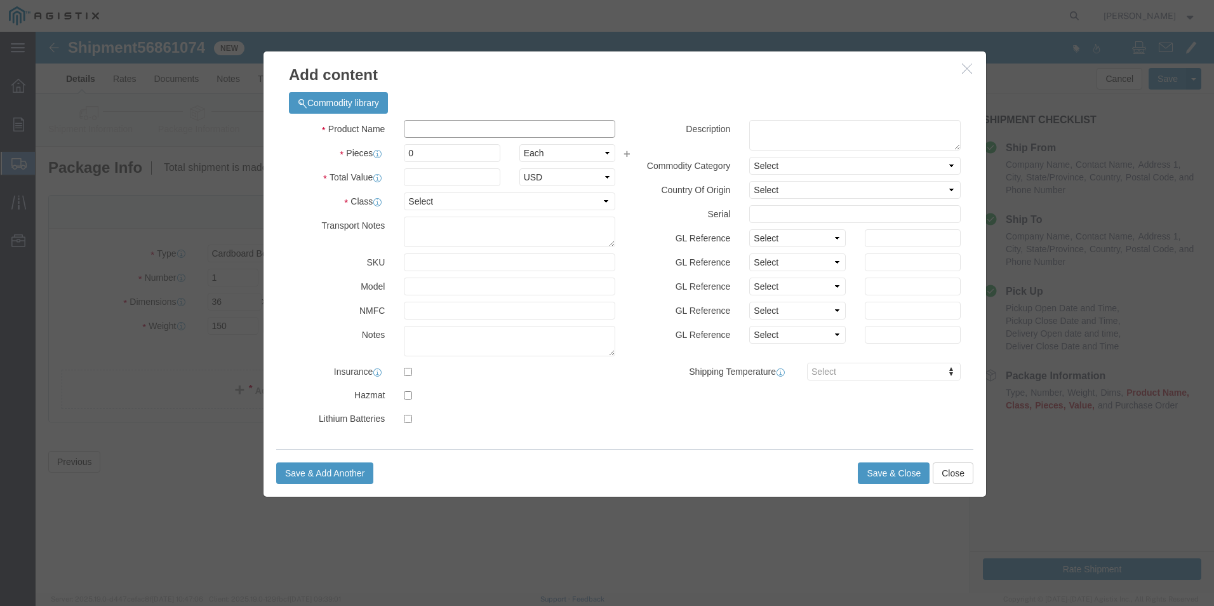
click input "text"
type input "TELECOM GROUND BAR"
drag, startPoint x: 385, startPoint y: 122, endPoint x: 369, endPoint y: 122, distance: 16.5
click input "0"
type input "1"
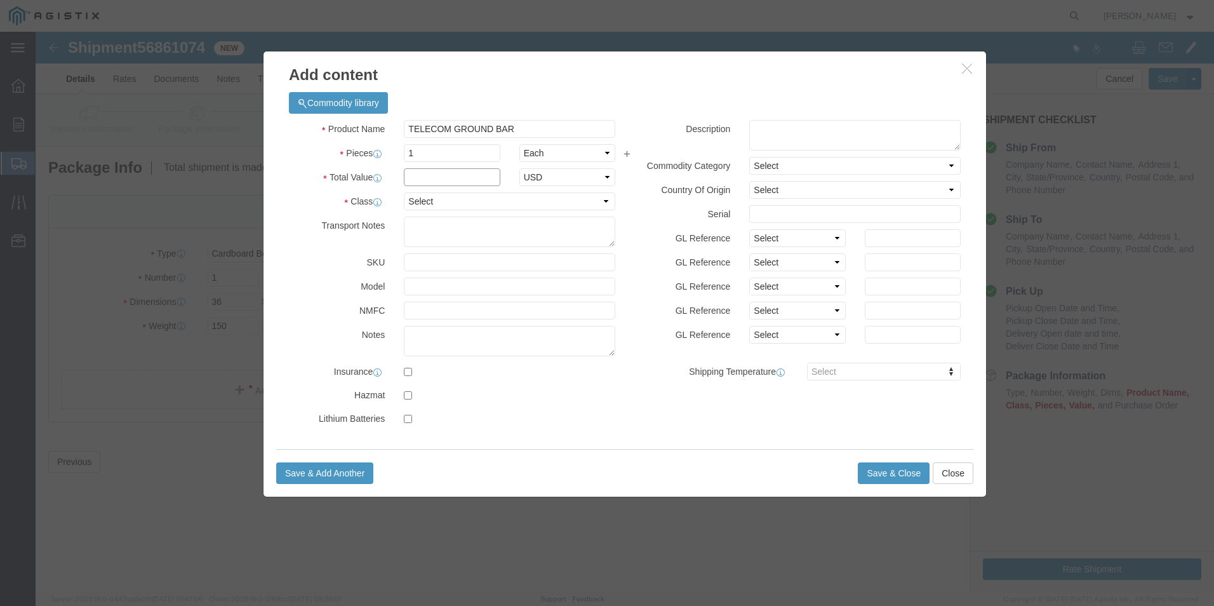
click input "text"
type input "5110.44"
click select "Select 50 55 60 65 70 85 92.5 100 125 175 250 300 400"
select select "70"
click select "Select 50 55 60 65 70 85 92.5 100 125 175 250 300 400"
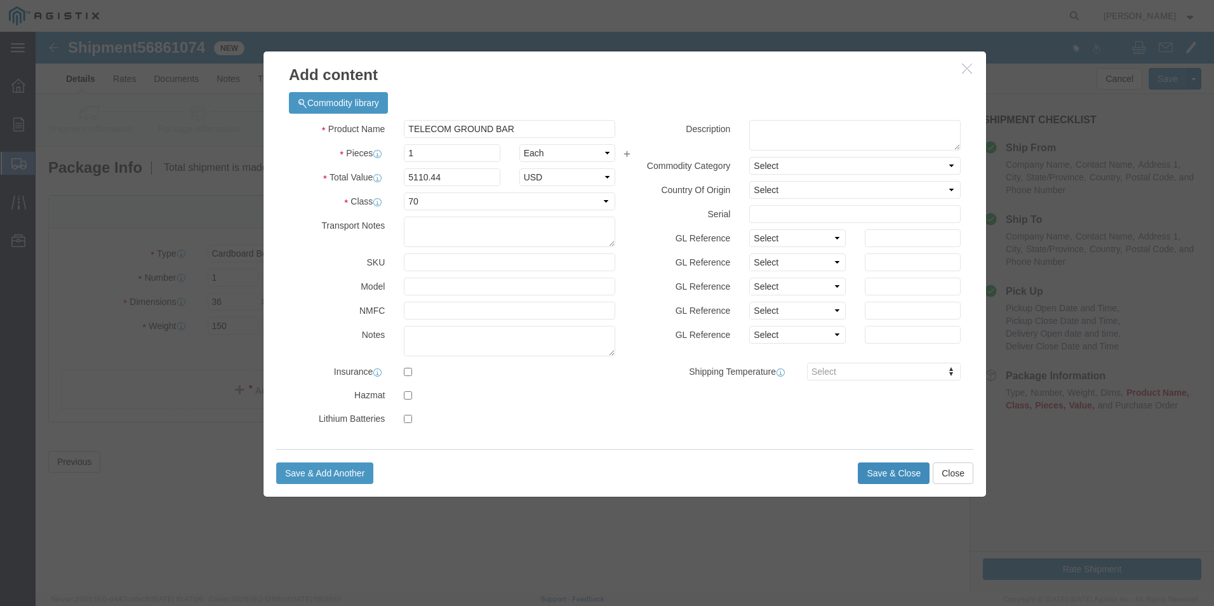
click button "Save & Close"
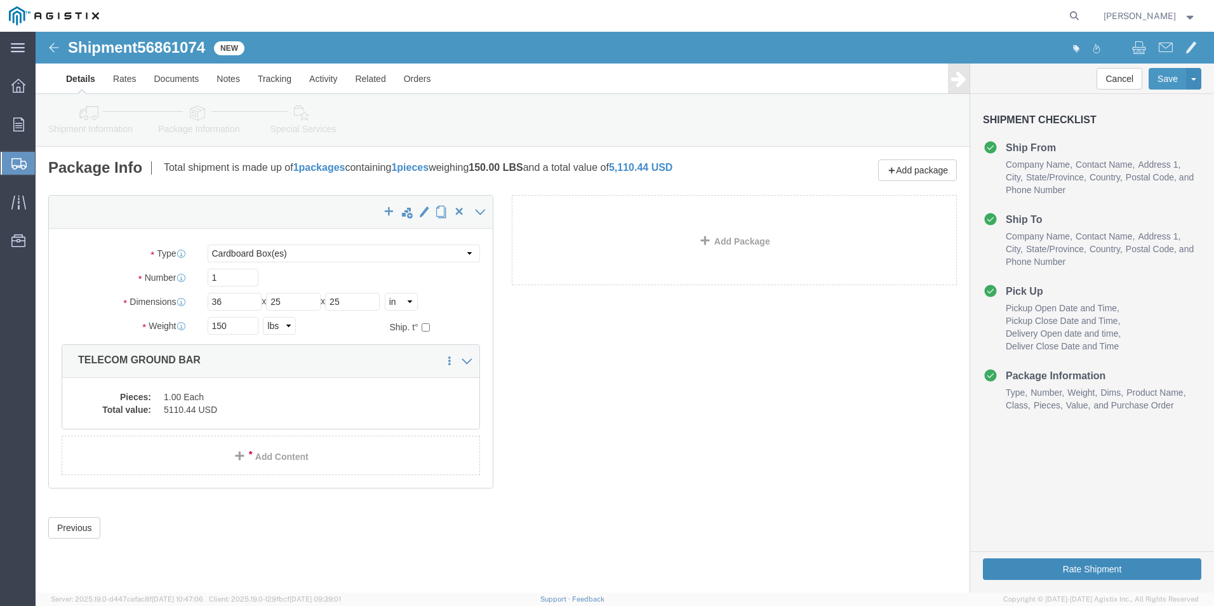
click button "Rate Shipment"
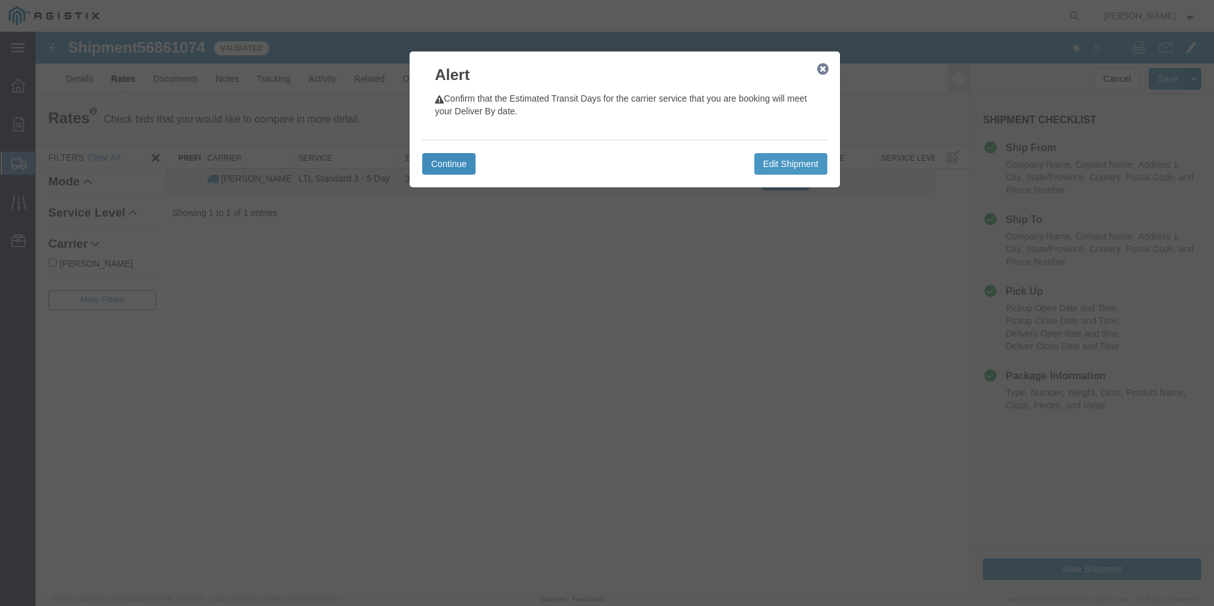
click at [440, 159] on button "Continue" at bounding box center [448, 164] width 53 height 22
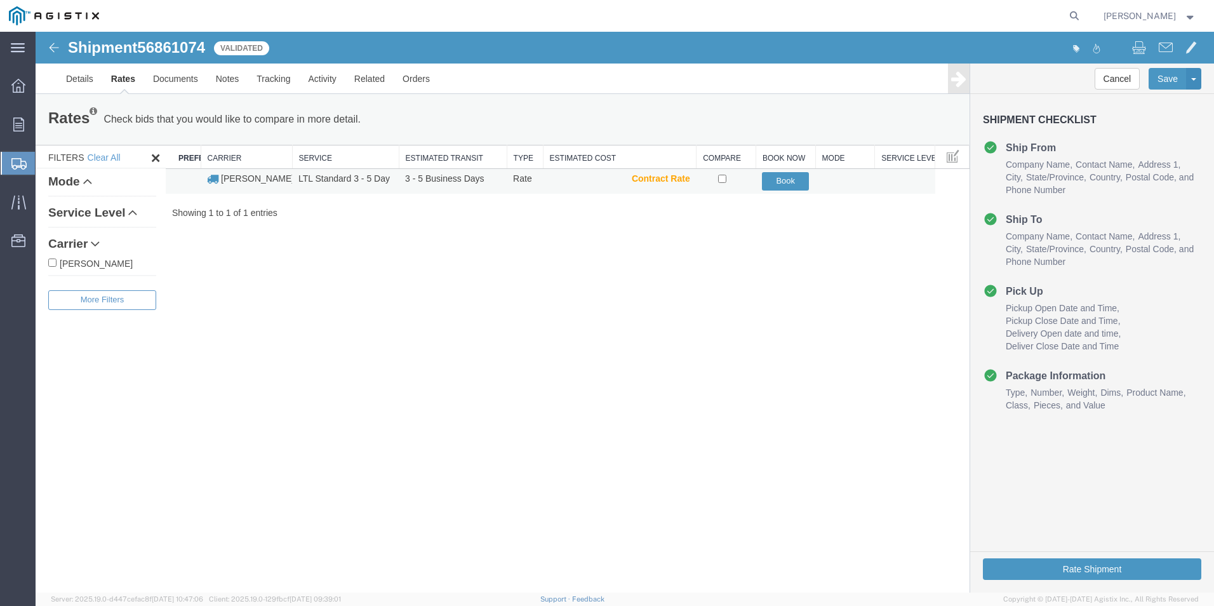
click at [723, 183] on td at bounding box center [726, 181] width 60 height 25
click at [720, 179] on input "checkbox" at bounding box center [722, 179] width 8 height 8
checkbox input "true"
click at [786, 182] on button "Book" at bounding box center [785, 181] width 47 height 18
